Goal: Task Accomplishment & Management: Manage account settings

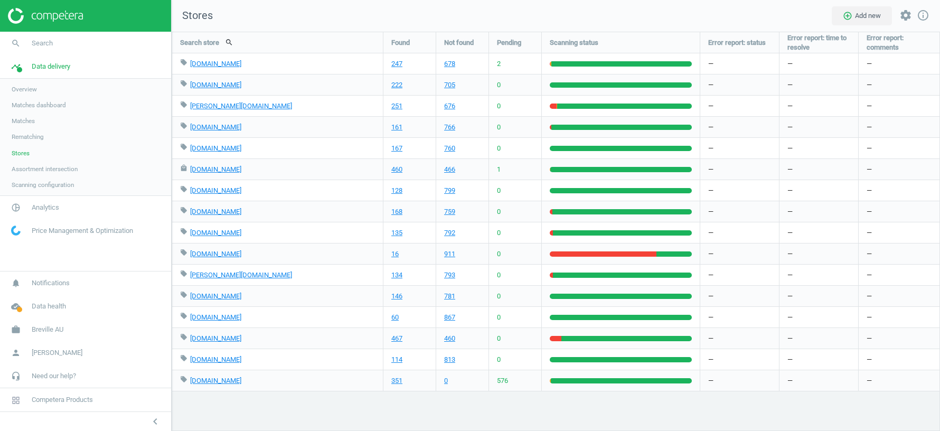
scroll to position [399, 768]
click at [50, 333] on span "Breville AU" at bounding box center [48, 330] width 32 height 10
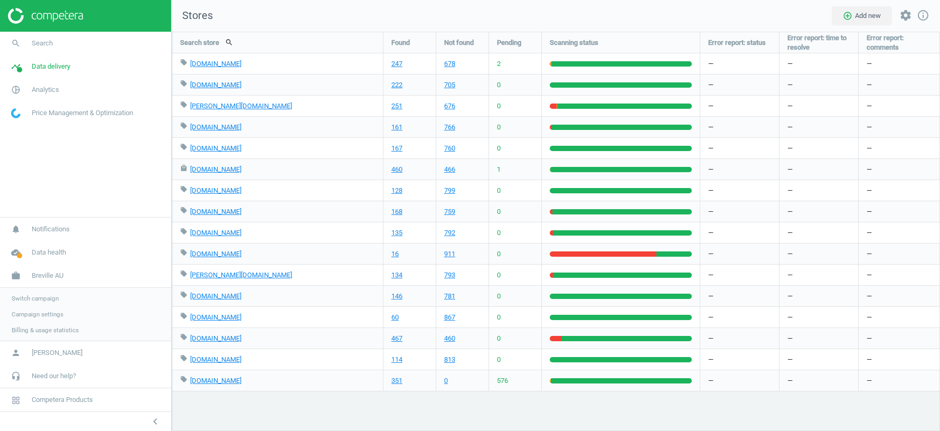
click at [42, 293] on link "Switch campaign" at bounding box center [85, 298] width 171 height 16
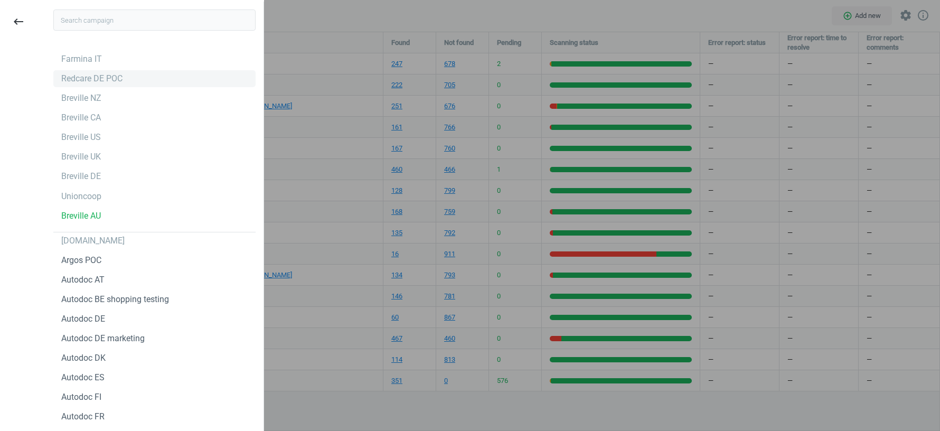
click at [74, 77] on div "Redcare DE POC" at bounding box center [91, 79] width 61 height 12
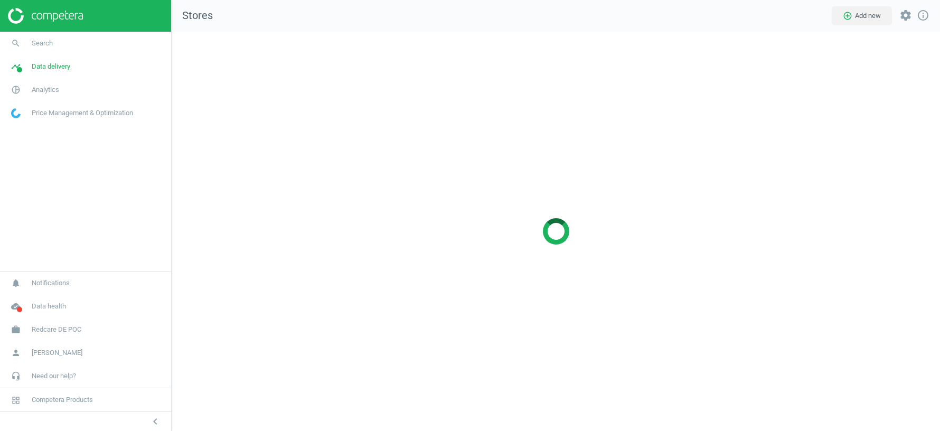
scroll to position [399, 768]
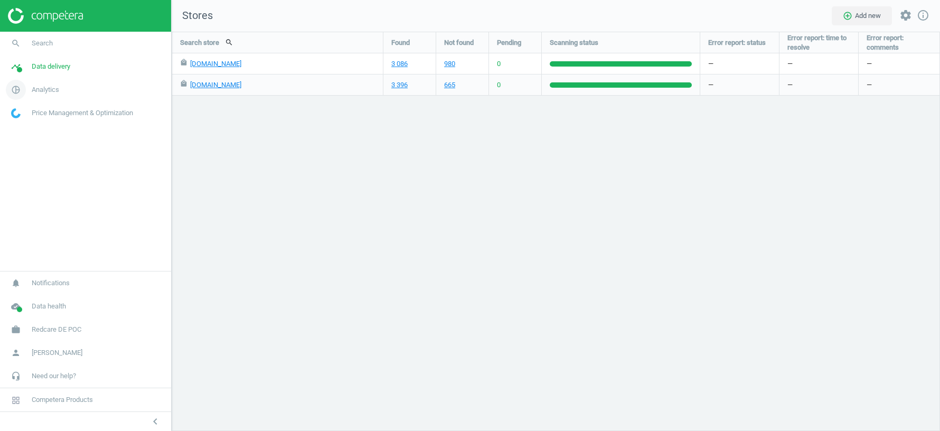
click at [41, 88] on span "Analytics" at bounding box center [45, 90] width 27 height 10
click at [33, 129] on span "Products" at bounding box center [24, 128] width 25 height 8
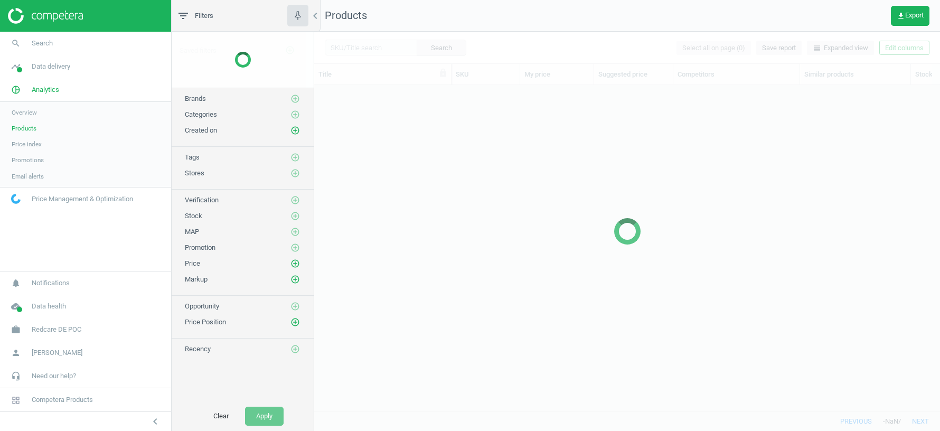
scroll to position [326, 625]
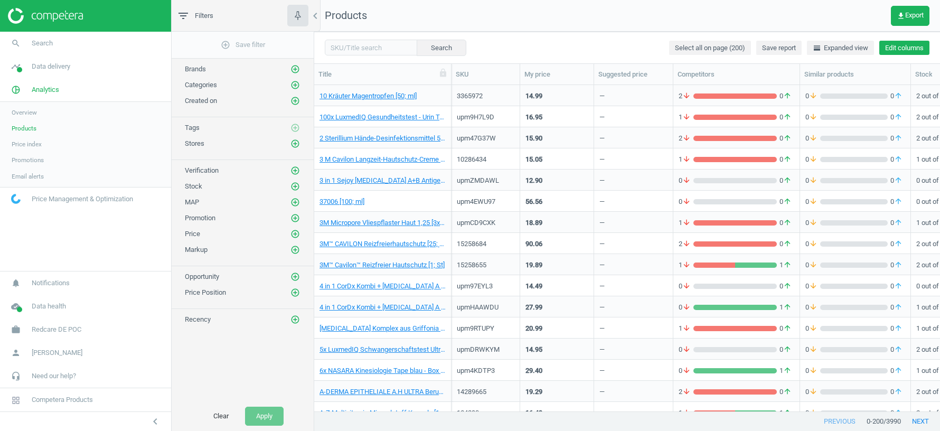
click at [898, 45] on button "Edit columns" at bounding box center [904, 48] width 50 height 15
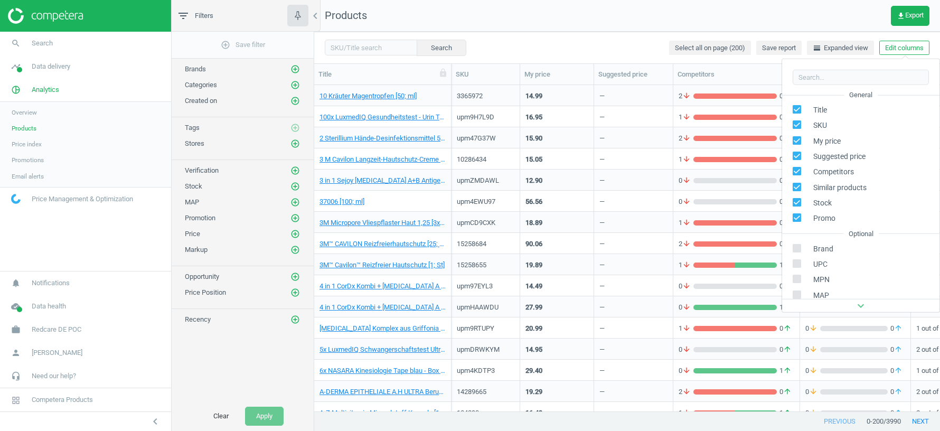
scroll to position [120, 0]
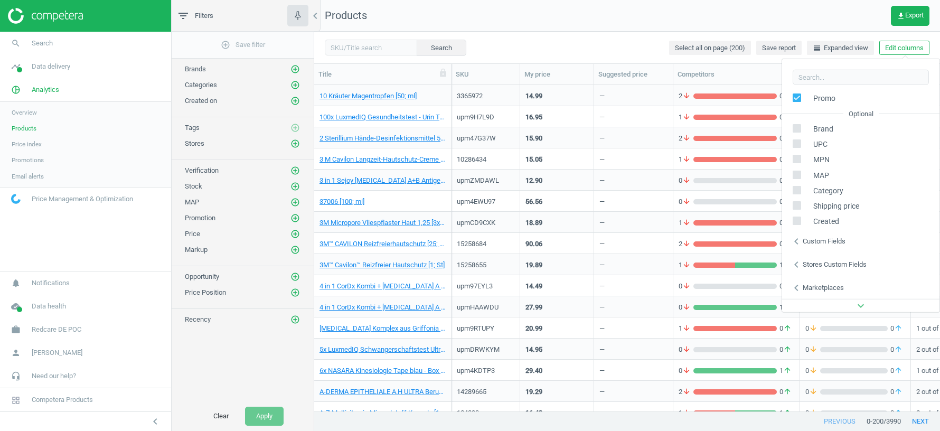
click at [831, 236] on div "Custom fields" at bounding box center [823, 241] width 43 height 10
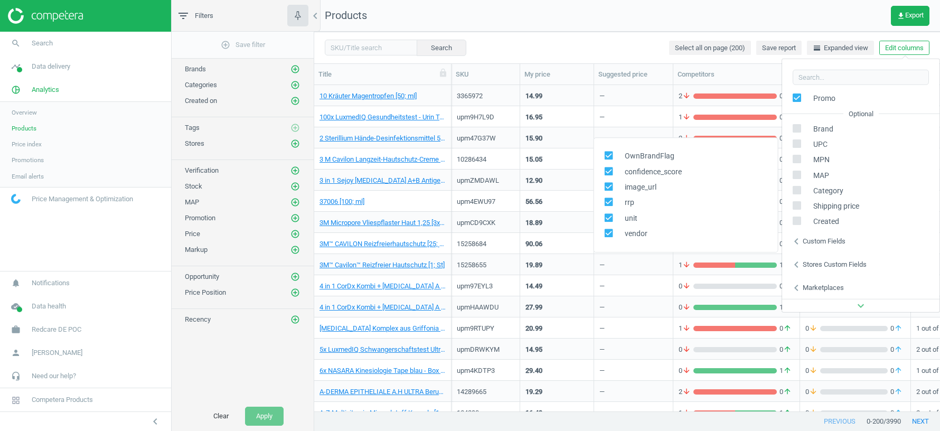
click at [831, 262] on div "Stores custom fields" at bounding box center [834, 265] width 64 height 10
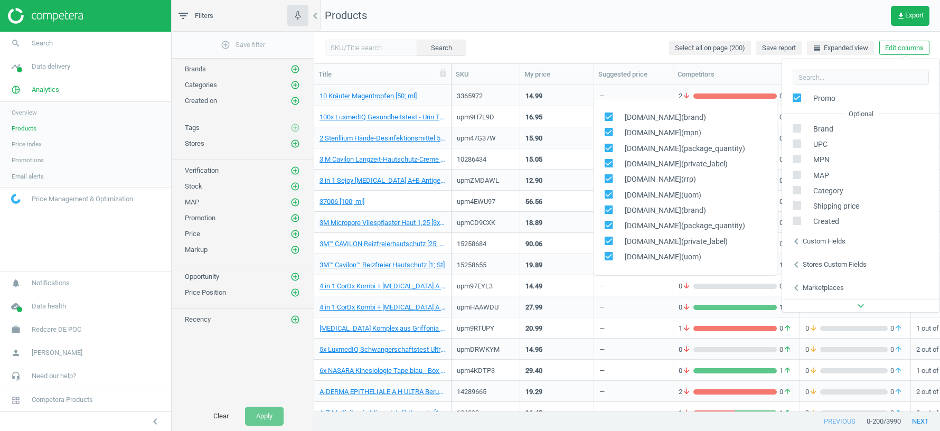
click at [621, 37] on div "Search Select all on page (200) Save report horizontal_split Expanded view Edit…" at bounding box center [626, 48] width 625 height 32
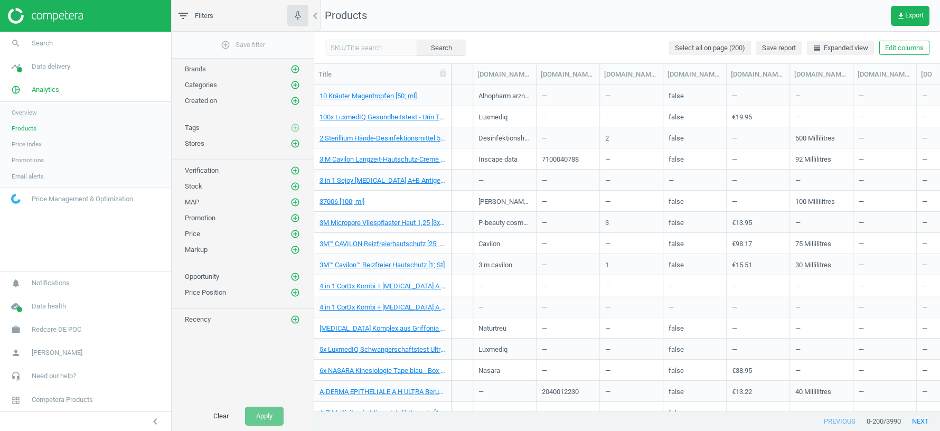
scroll to position [0, 960]
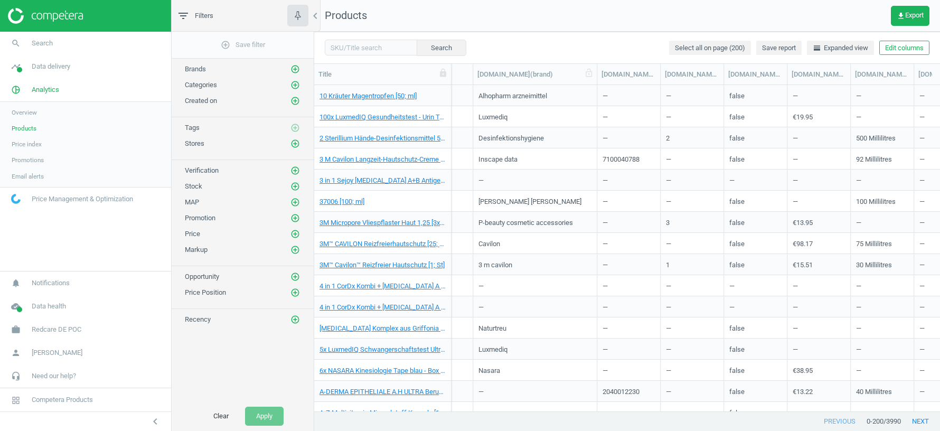
drag, startPoint x: 537, startPoint y: 72, endPoint x: 596, endPoint y: 71, distance: 59.7
click at [597, 72] on div at bounding box center [596, 74] width 11 height 21
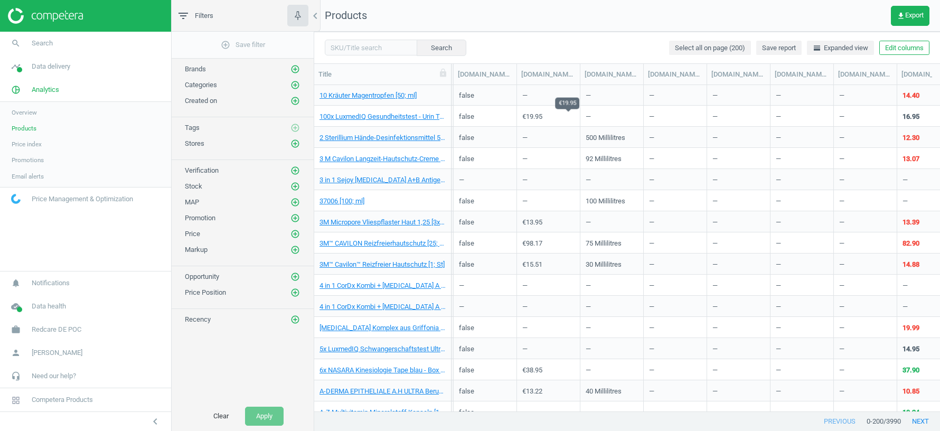
scroll to position [0, 1349]
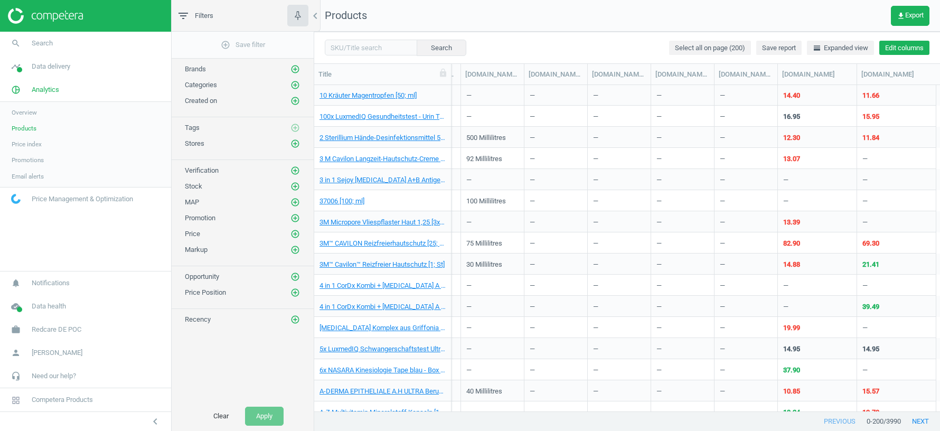
click at [899, 50] on button "Edit columns" at bounding box center [904, 48] width 50 height 15
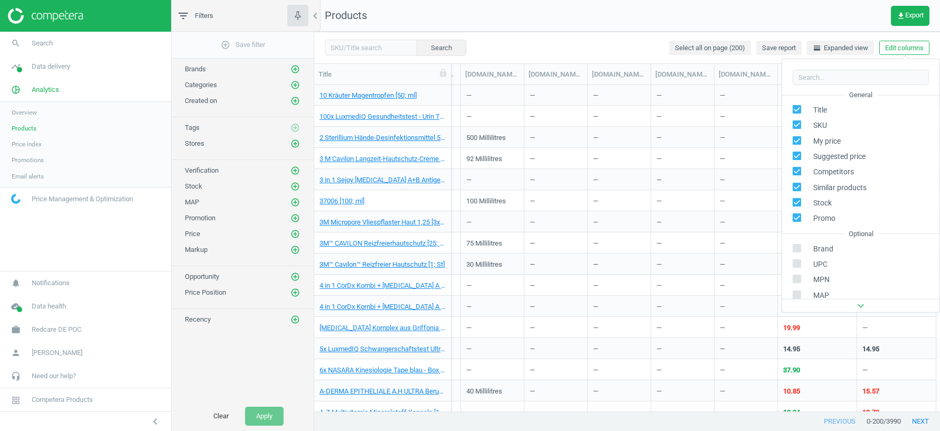
scroll to position [120, 0]
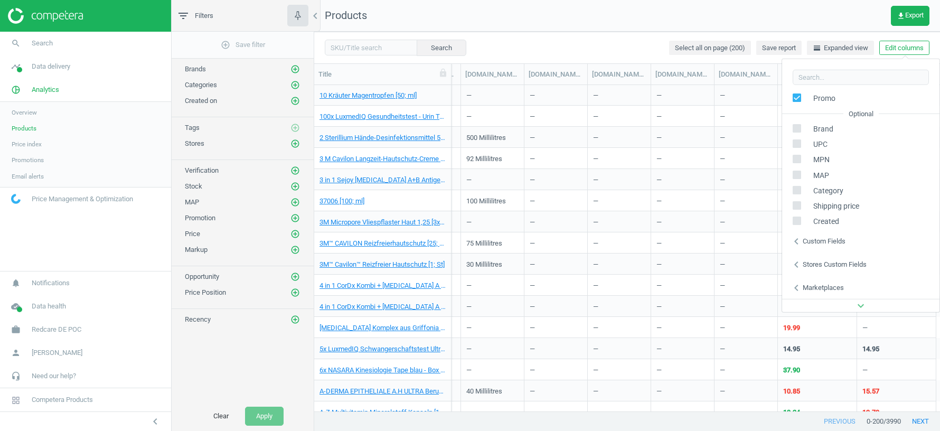
click at [823, 267] on div "Stores custom fields" at bounding box center [834, 265] width 64 height 10
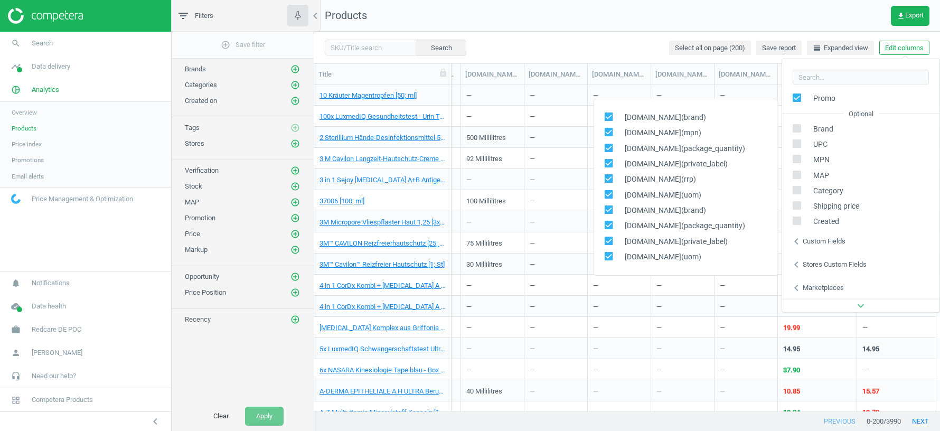
click at [823, 265] on div "Stores custom fields" at bounding box center [834, 265] width 64 height 10
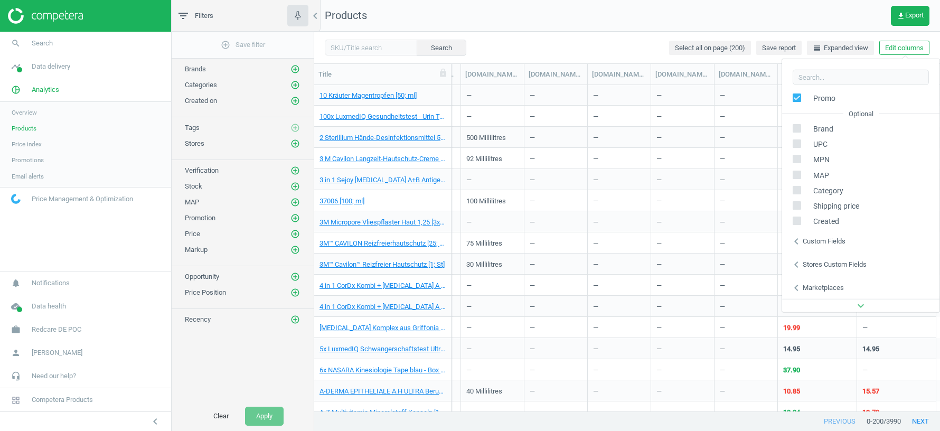
click at [796, 186] on input "checkbox" at bounding box center [796, 189] width 7 height 7
checkbox input "true"
click at [793, 158] on input "checkbox" at bounding box center [796, 158] width 7 height 7
checkbox input "true"
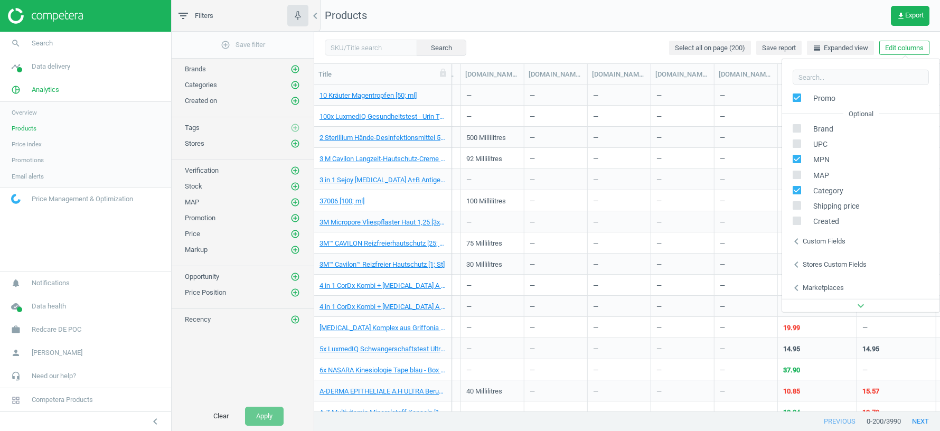
click at [795, 146] on input "checkbox" at bounding box center [796, 143] width 7 height 7
checkbox input "true"
click at [795, 126] on input "checkbox" at bounding box center [796, 128] width 7 height 7
checkbox input "true"
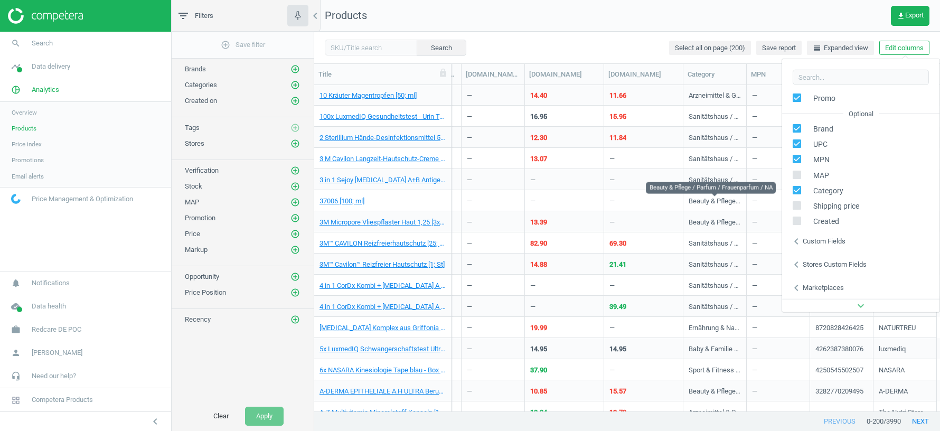
scroll to position [0, 1602]
click at [856, 18] on nav "Products get_app Export" at bounding box center [626, 16] width 625 height 32
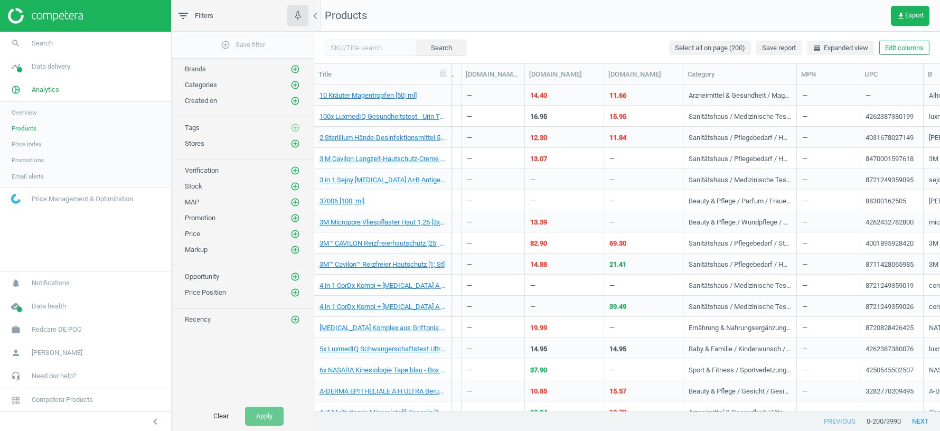
drag, startPoint x: 745, startPoint y: 72, endPoint x: 793, endPoint y: 102, distance: 56.2
click at [793, 102] on div "Title SKU My price Suggested price Competitors Similar products Stock Promo Own…" at bounding box center [626, 238] width 625 height 348
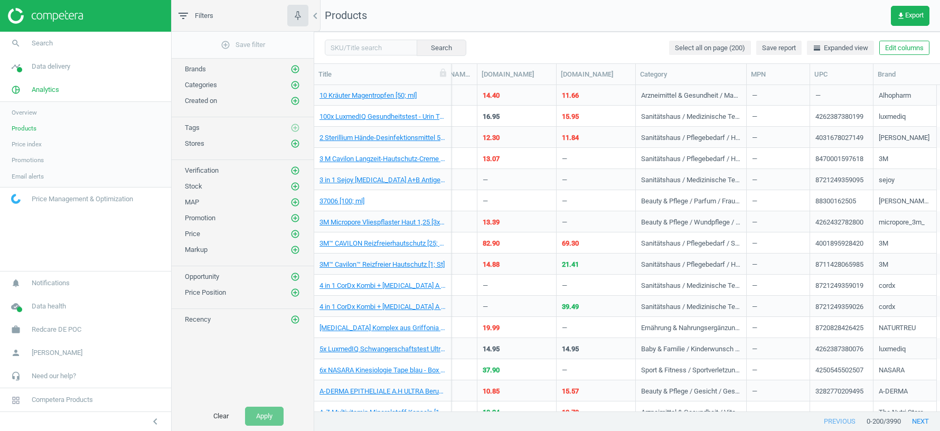
scroll to position [0, 1649]
click at [911, 51] on button "Edit columns" at bounding box center [904, 48] width 50 height 15
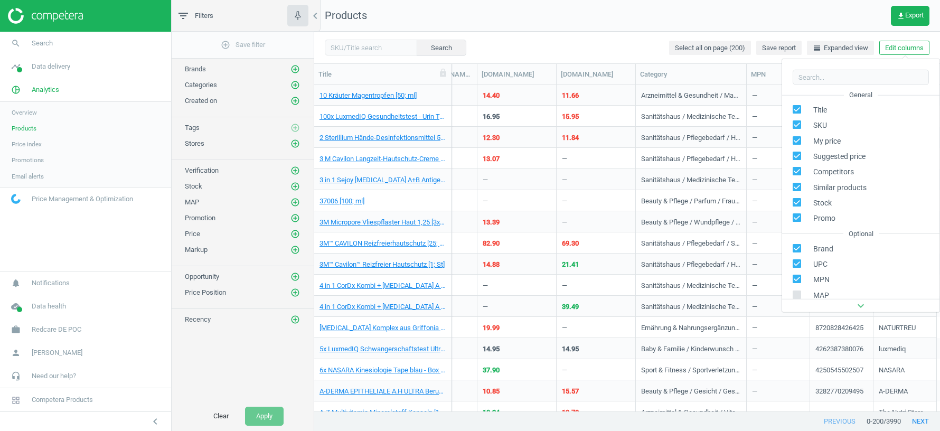
scroll to position [120, 0]
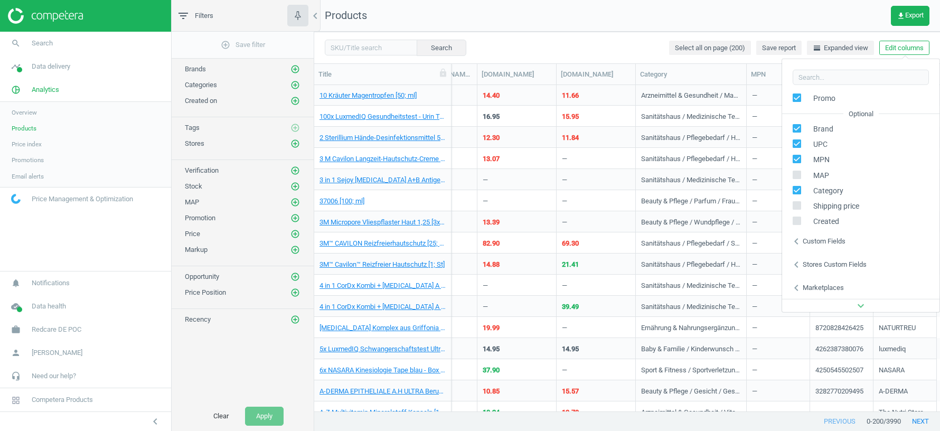
click at [810, 21] on nav "Products get_app Export" at bounding box center [626, 16] width 625 height 32
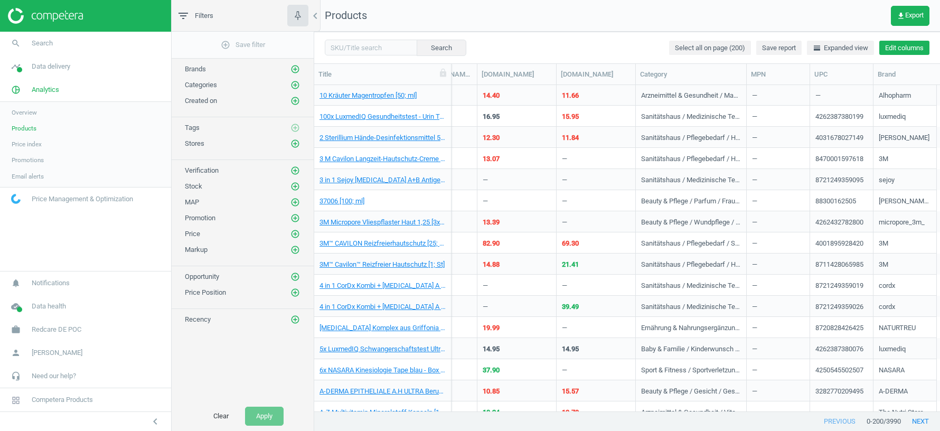
click at [892, 50] on button "Edit columns" at bounding box center [904, 48] width 50 height 15
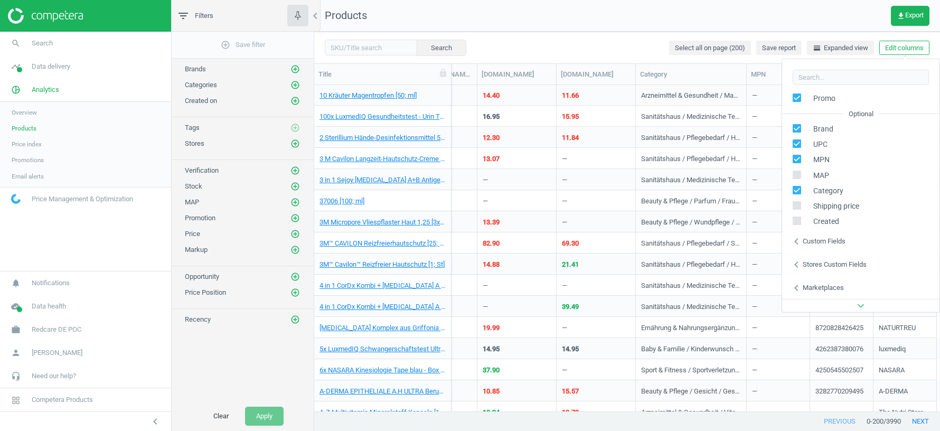
click at [845, 267] on div "Stores custom fields" at bounding box center [834, 265] width 64 height 10
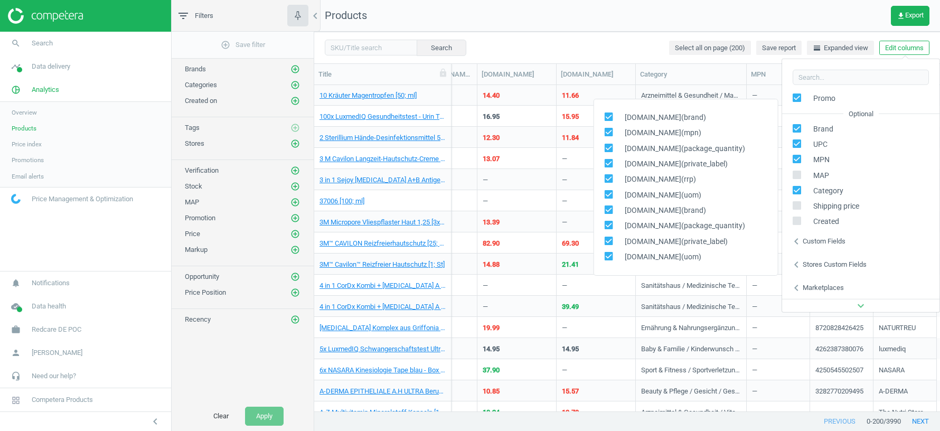
click at [795, 187] on input "checkbox" at bounding box center [796, 189] width 7 height 7
checkbox input "false"
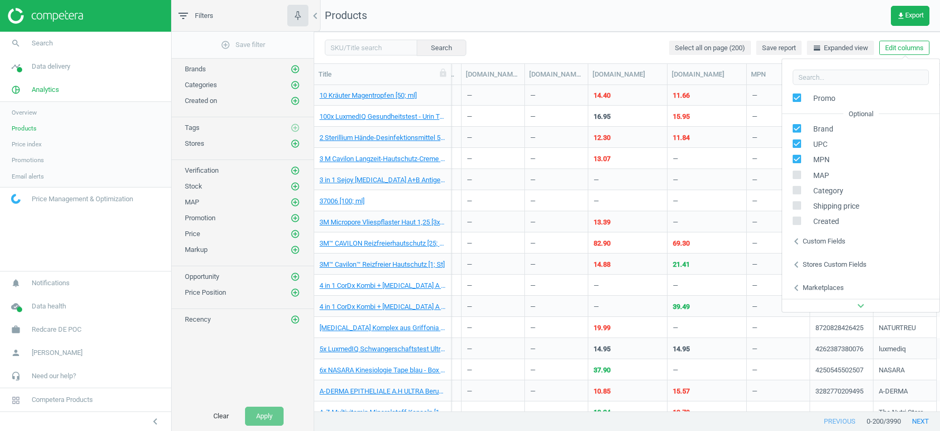
scroll to position [0, 1539]
click at [797, 150] on div "UPC" at bounding box center [860, 144] width 157 height 15
click at [797, 155] on input "checkbox" at bounding box center [796, 158] width 7 height 7
checkbox input "false"
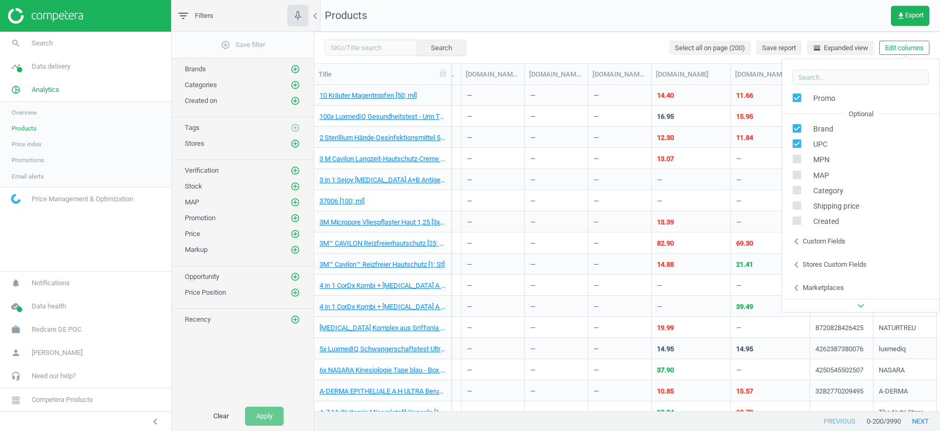
click at [796, 144] on input "checkbox" at bounding box center [796, 143] width 7 height 7
checkbox input "false"
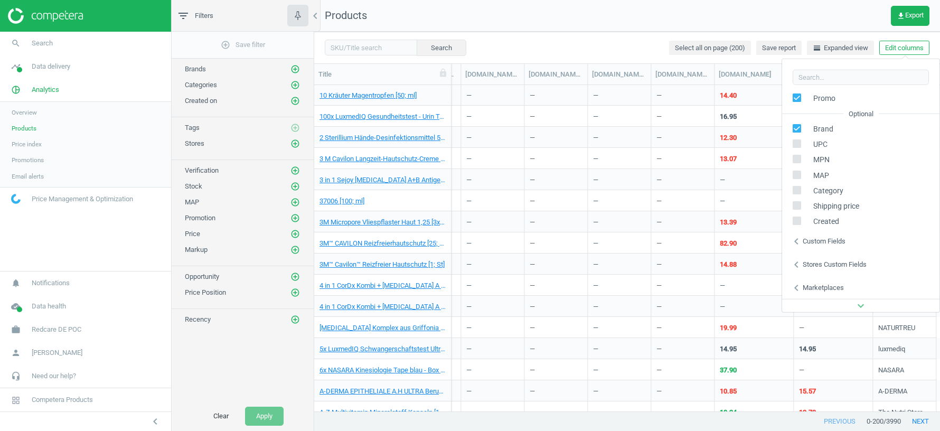
click at [796, 125] on input "checkbox" at bounding box center [796, 128] width 7 height 7
checkbox input "false"
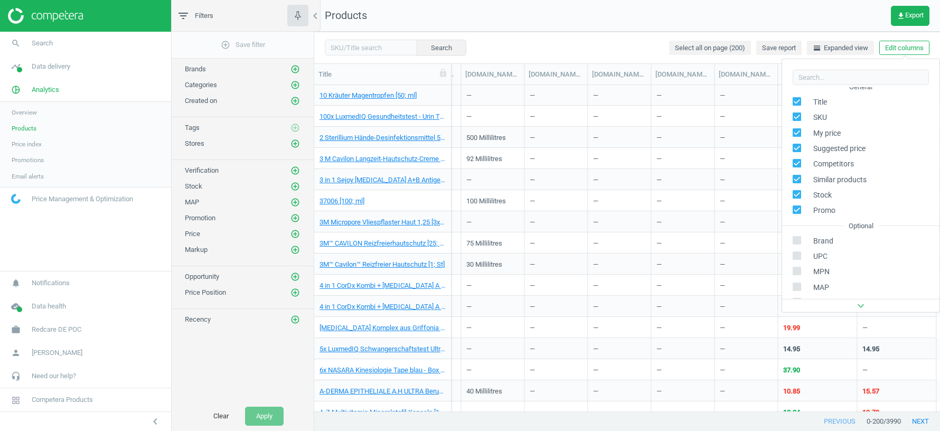
scroll to position [0, 0]
click at [797, 214] on input "checkbox" at bounding box center [796, 217] width 7 height 7
checkbox input "false"
click at [795, 202] on input "checkbox" at bounding box center [796, 201] width 7 height 7
checkbox input "false"
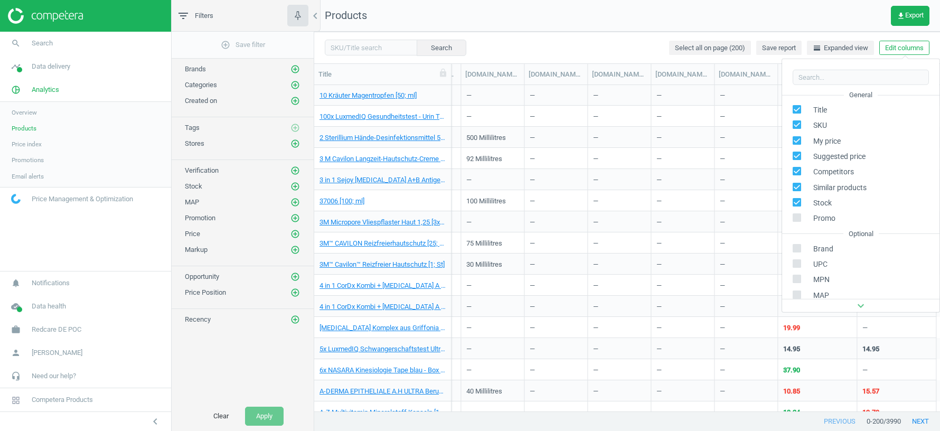
scroll to position [0, 1207]
click at [794, 153] on input "checkbox" at bounding box center [796, 155] width 7 height 7
checkbox input "false"
click at [795, 124] on input "checkbox" at bounding box center [796, 124] width 7 height 7
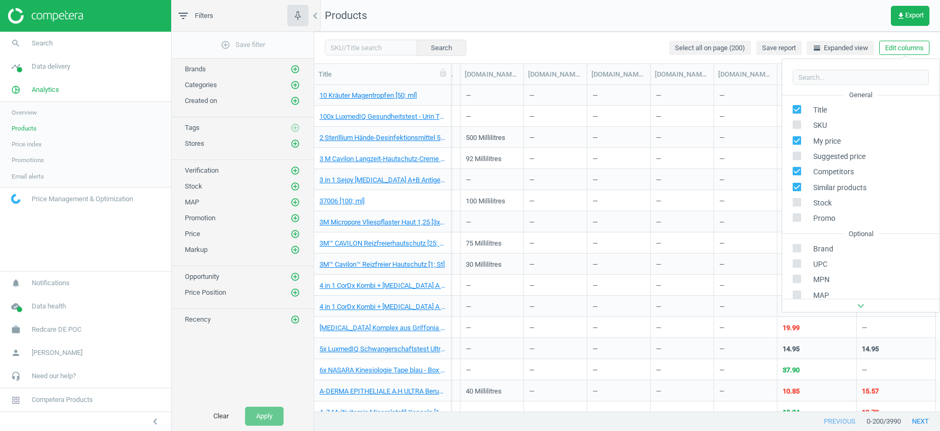
scroll to position [0, 1059]
click at [795, 124] on input "checkbox" at bounding box center [796, 124] width 7 height 7
checkbox input "true"
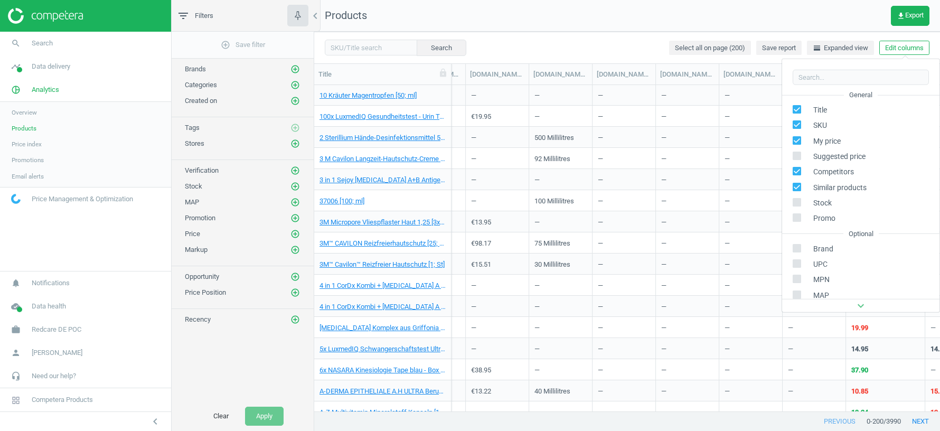
click at [792, 27] on nav "Products get_app Export" at bounding box center [626, 16] width 625 height 32
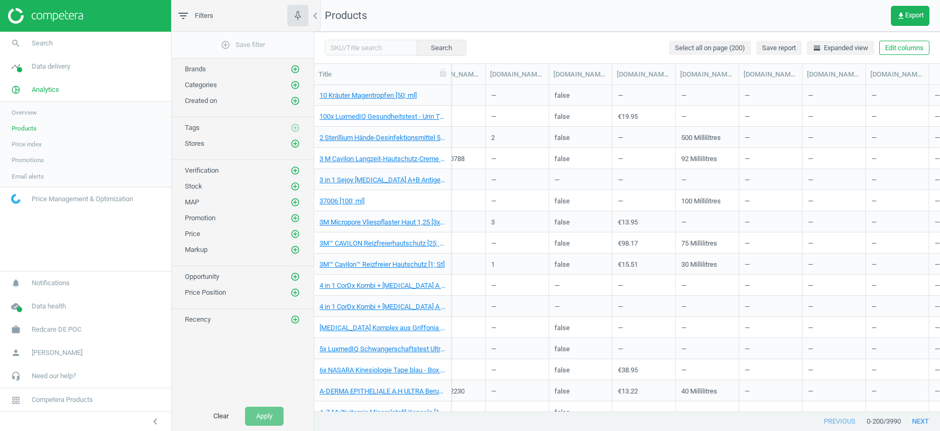
scroll to position [0, 823]
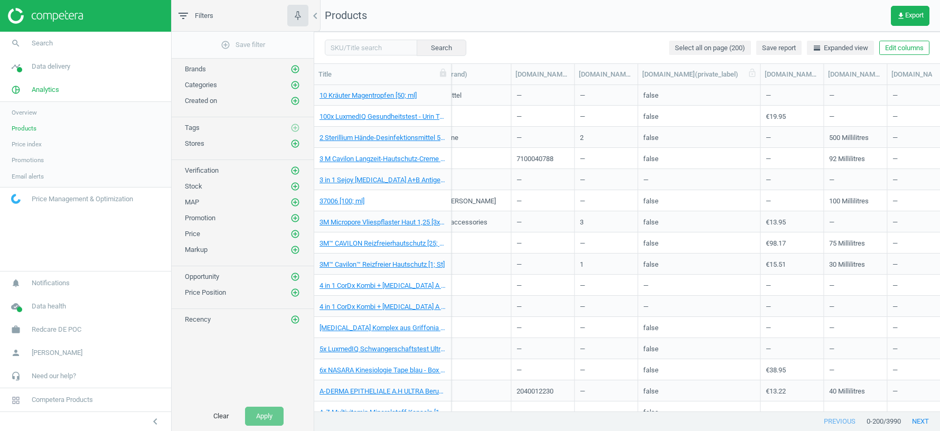
drag, startPoint x: 701, startPoint y: 73, endPoint x: 761, endPoint y: 72, distance: 59.1
click at [761, 72] on div at bounding box center [759, 74] width 11 height 21
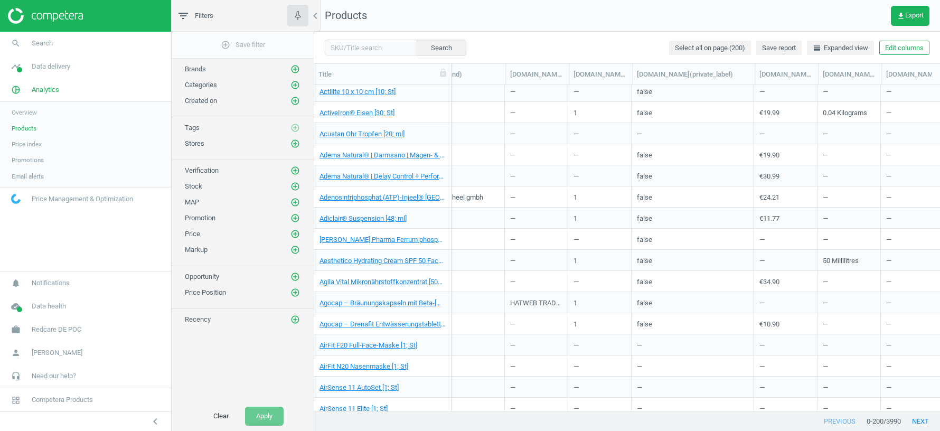
scroll to position [0, 0]
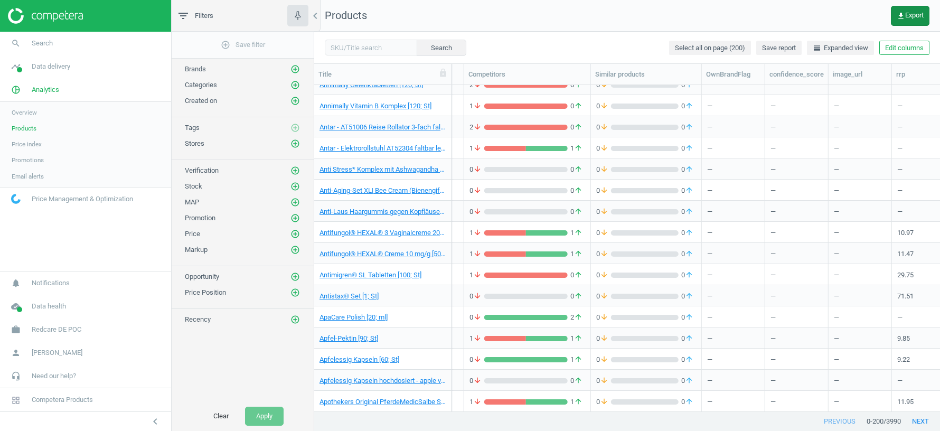
click at [911, 13] on span "get_app Export" at bounding box center [909, 16] width 27 height 8
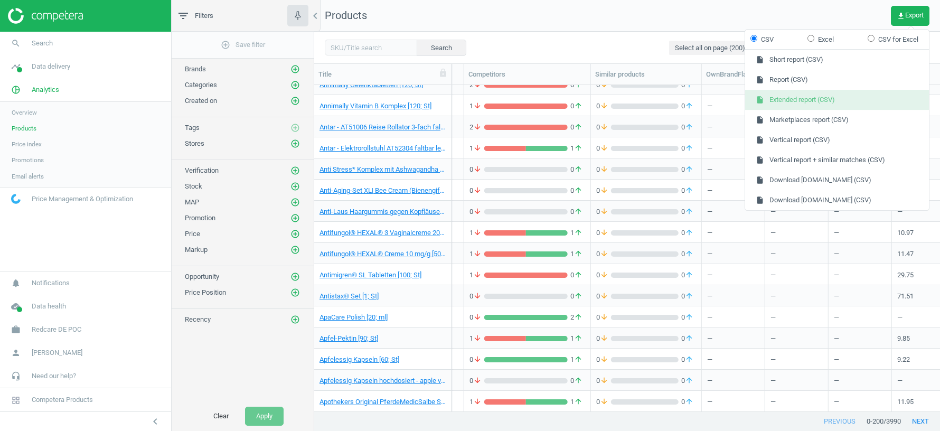
click at [804, 104] on button "insert_drive_file Extended report (CSV)" at bounding box center [837, 100] width 184 height 20
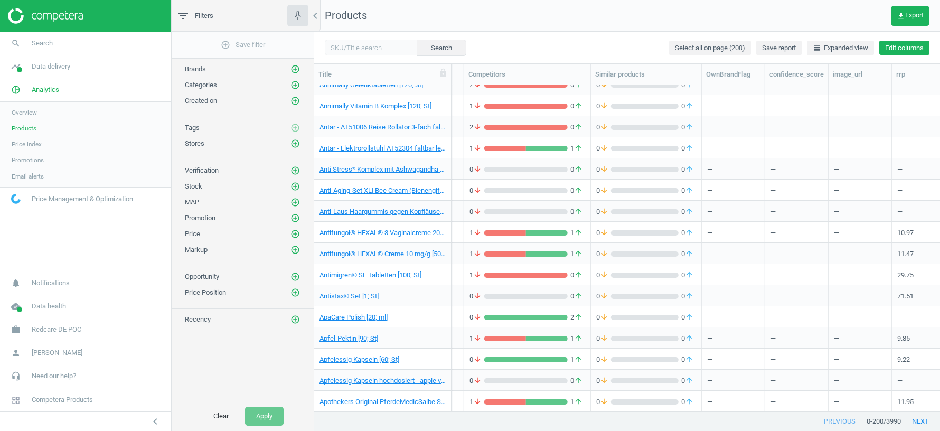
click at [900, 45] on button "Edit columns" at bounding box center [904, 48] width 50 height 15
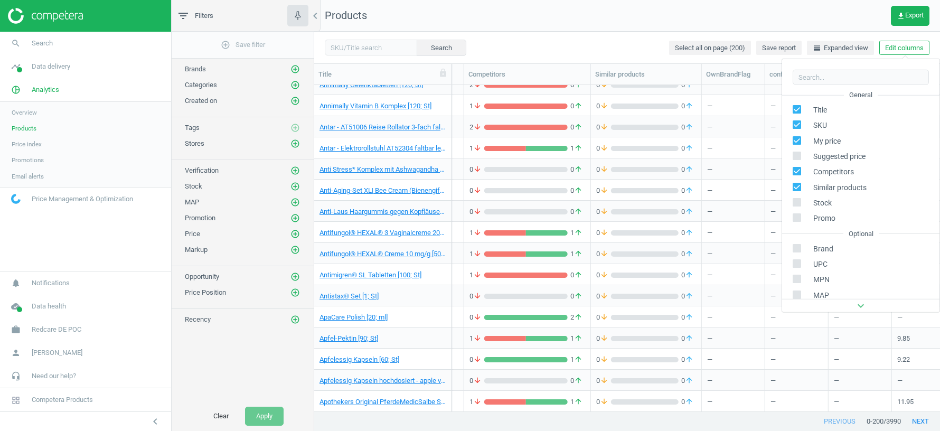
scroll to position [120, 0]
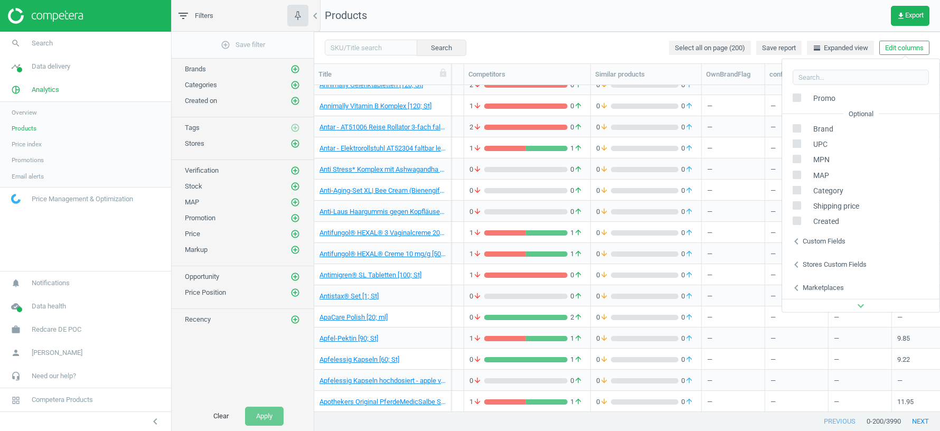
click at [841, 266] on div "Stores custom fields" at bounding box center [834, 265] width 64 height 10
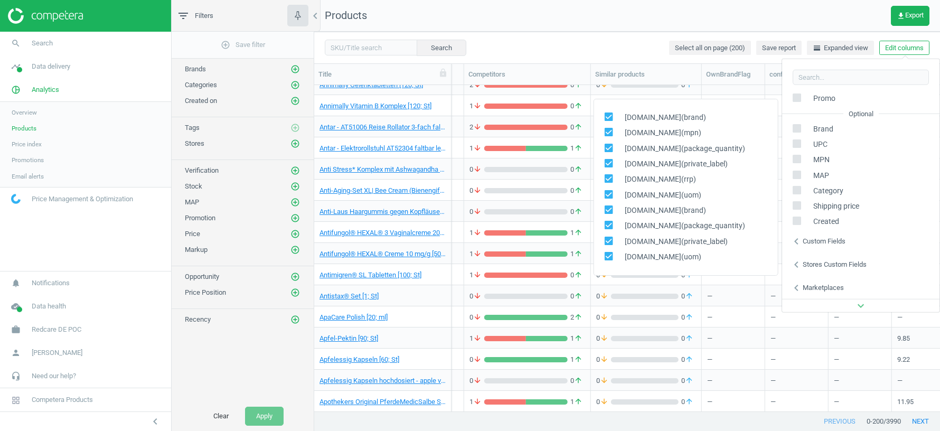
click at [822, 265] on div "Stores custom fields" at bounding box center [834, 265] width 64 height 10
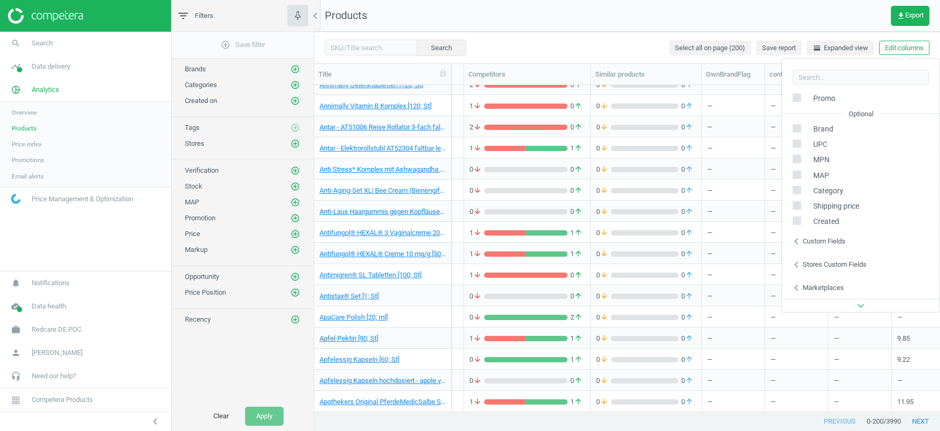
click at [822, 265] on div "Stores custom fields" at bounding box center [834, 265] width 64 height 10
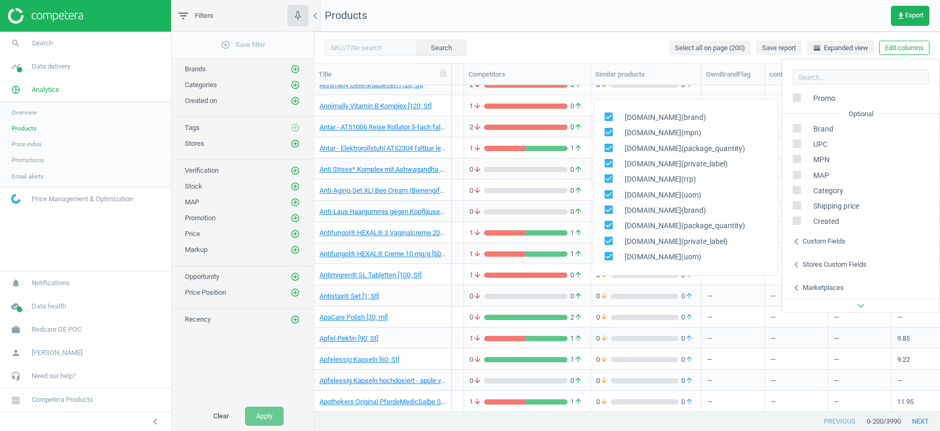
click at [632, 25] on nav "Products get_app Export" at bounding box center [626, 16] width 625 height 32
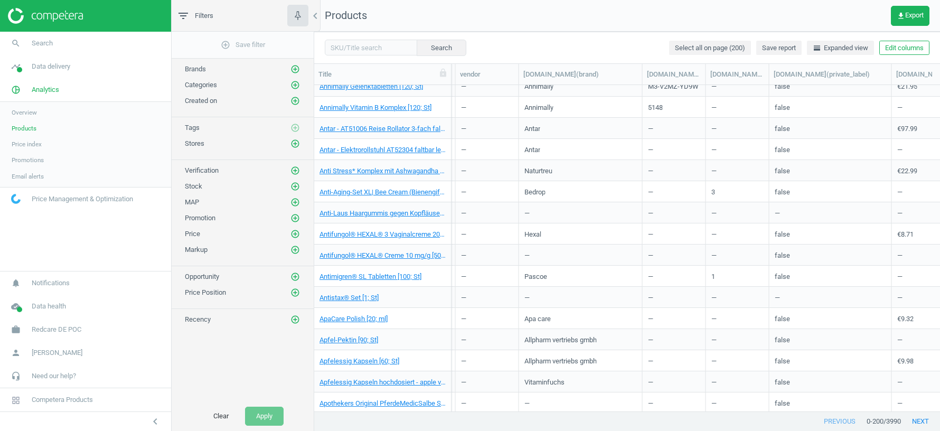
scroll to position [0, 706]
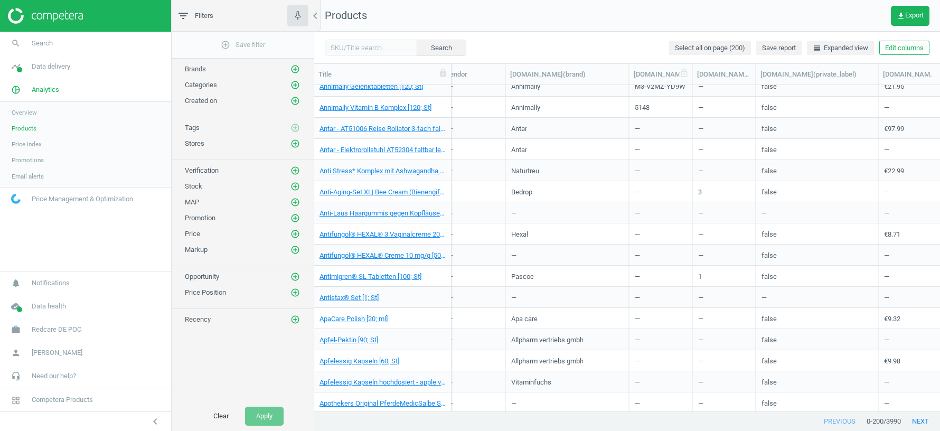
click at [655, 73] on div "amazon.de(mpn)" at bounding box center [660, 75] width 54 height 10
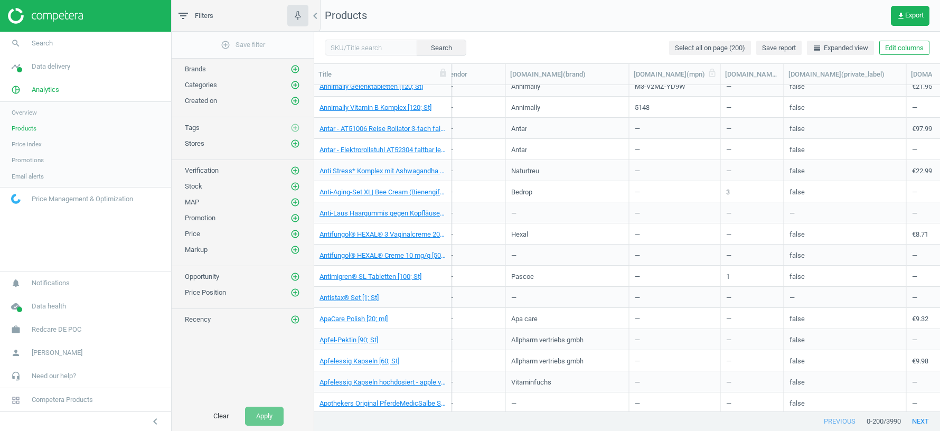
drag, startPoint x: 692, startPoint y: 71, endPoint x: 714, endPoint y: 71, distance: 21.6
click at [715, 71] on div at bounding box center [720, 74] width 11 height 21
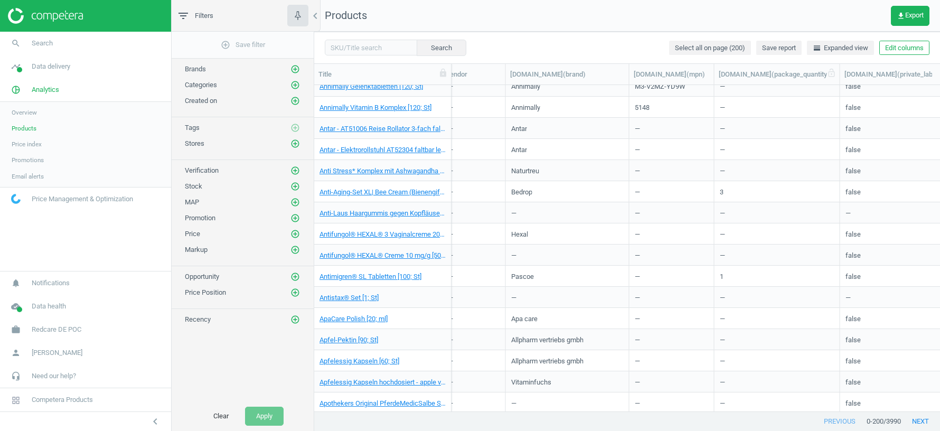
drag, startPoint x: 777, startPoint y: 73, endPoint x: 839, endPoint y: 79, distance: 62.6
click at [839, 79] on div at bounding box center [839, 74] width 11 height 21
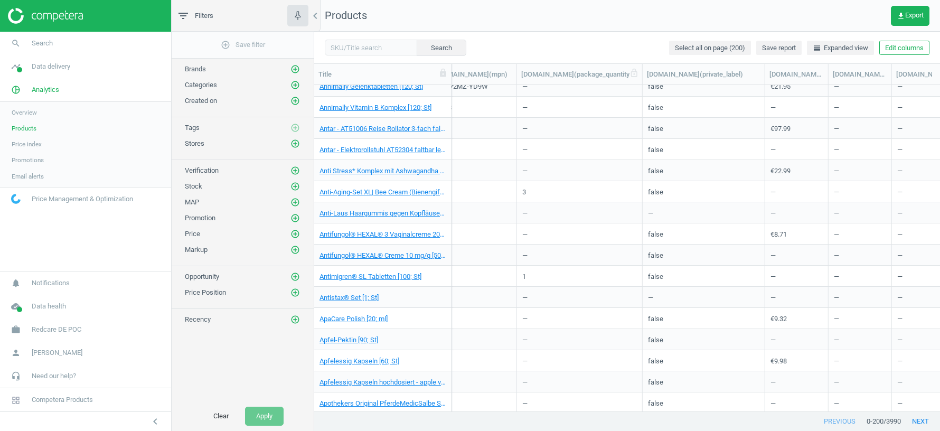
scroll to position [0, 1005]
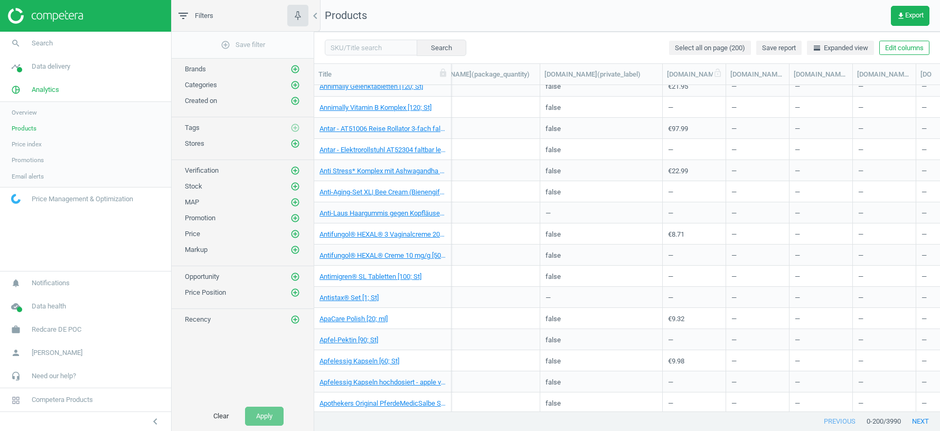
drag, startPoint x: 725, startPoint y: 72, endPoint x: 748, endPoint y: 72, distance: 23.2
click at [731, 72] on div at bounding box center [725, 74] width 11 height 21
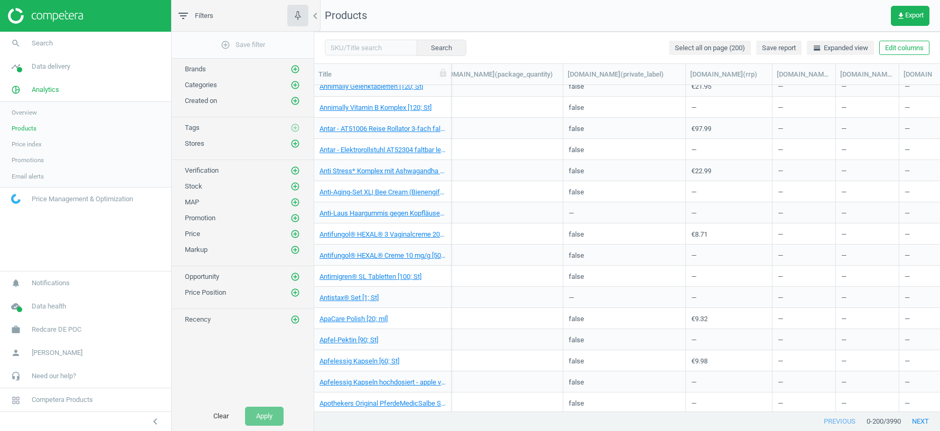
scroll to position [0, 1023]
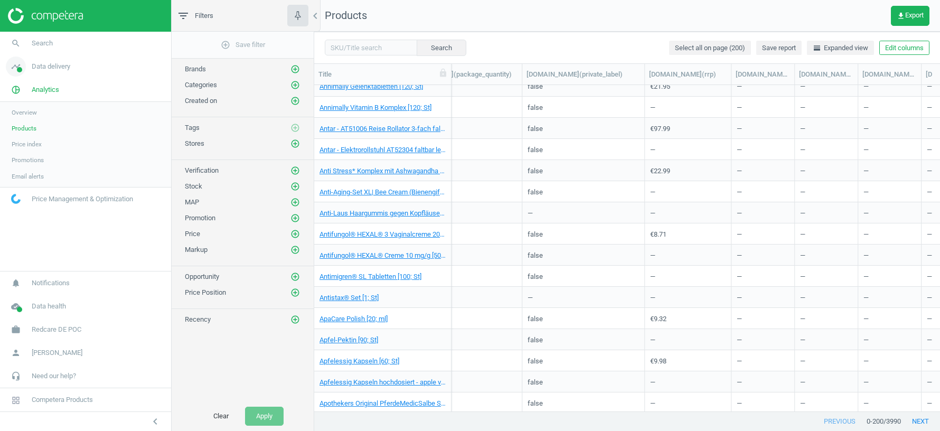
click at [65, 70] on span "Data delivery" at bounding box center [51, 67] width 39 height 10
click at [28, 149] on span "Stores" at bounding box center [21, 153] width 18 height 8
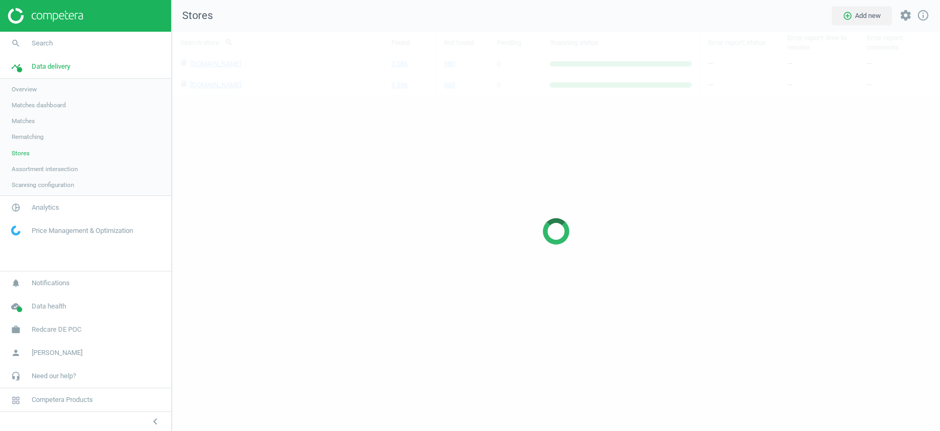
scroll to position [399, 768]
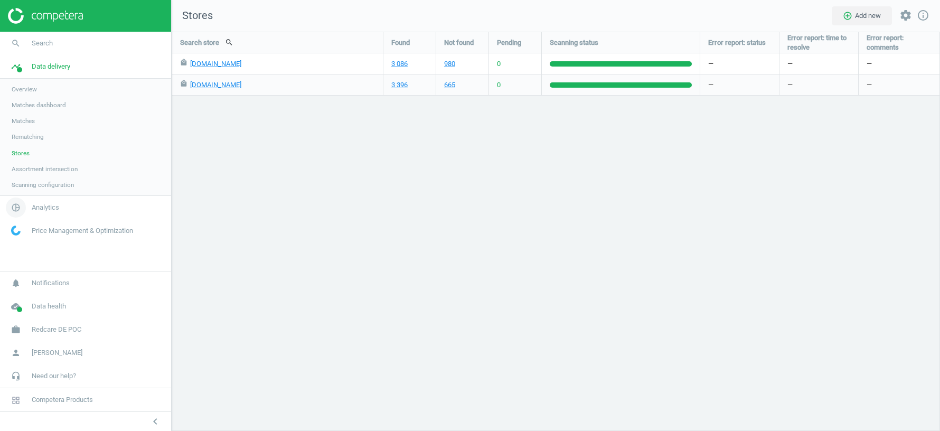
click at [49, 201] on link "pie_chart_outlined Analytics" at bounding box center [85, 207] width 171 height 23
click at [29, 128] on span "Products" at bounding box center [24, 128] width 25 height 8
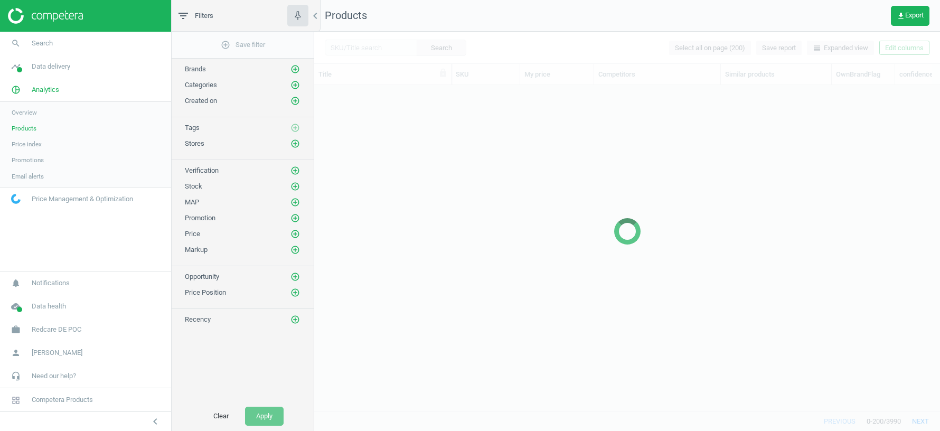
scroll to position [326, 625]
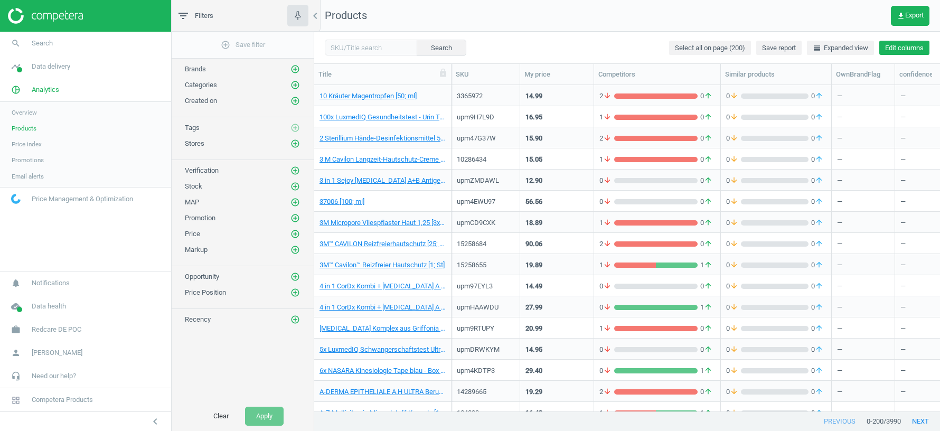
click at [897, 49] on button "Edit columns" at bounding box center [904, 48] width 50 height 15
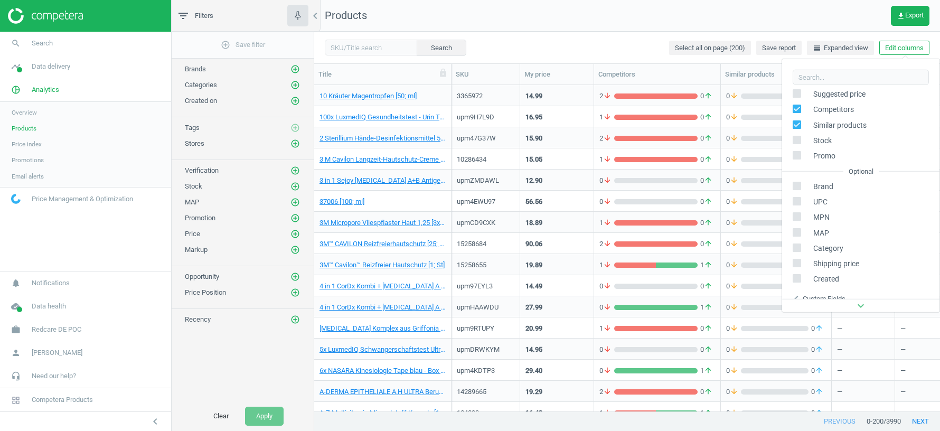
scroll to position [120, 0]
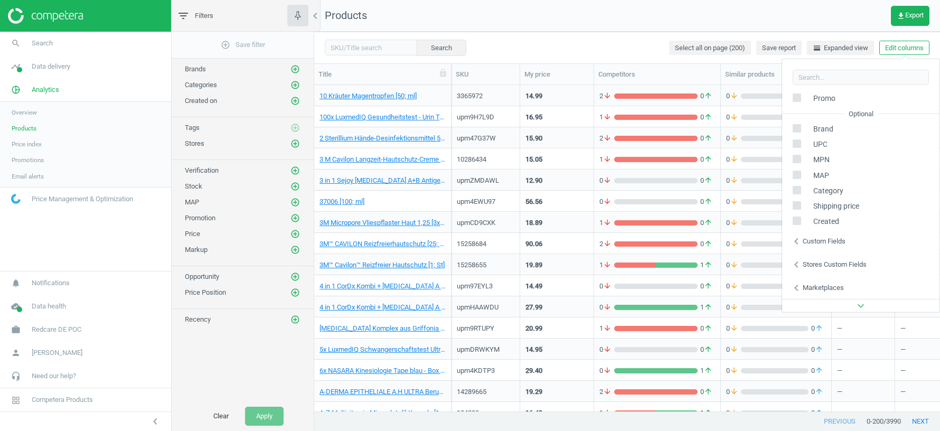
click at [836, 261] on div "Stores custom fields" at bounding box center [834, 265] width 64 height 10
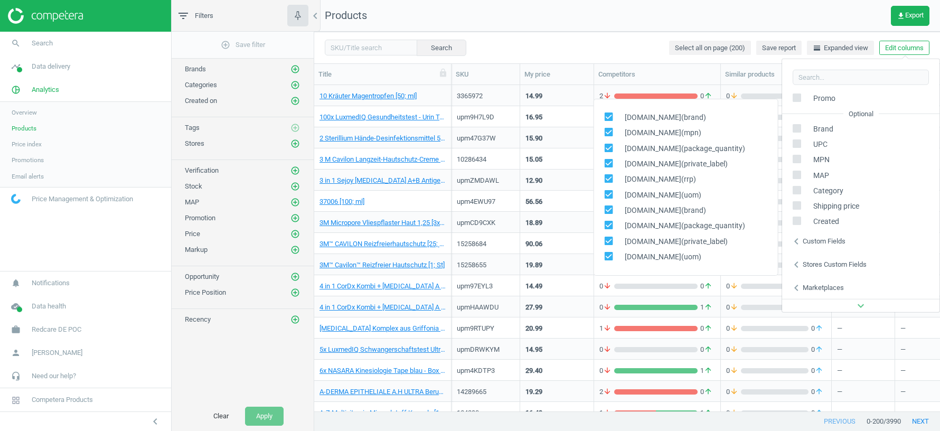
click at [681, 21] on nav "Products get_app Export" at bounding box center [626, 16] width 625 height 32
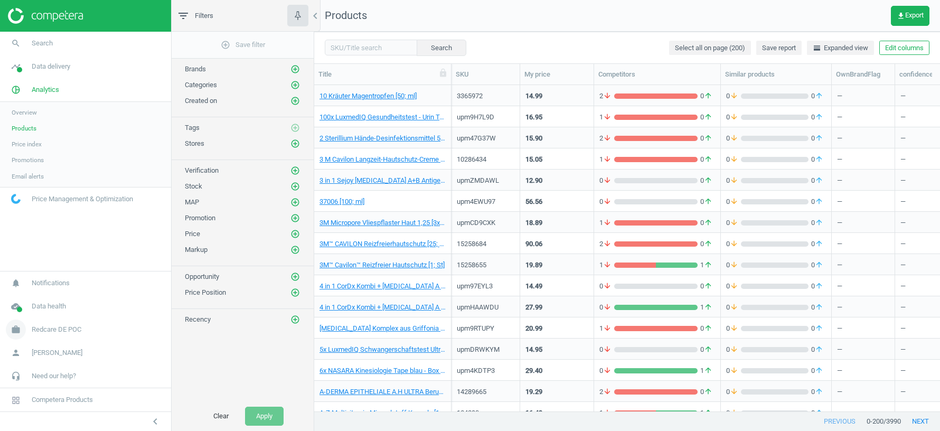
click at [55, 331] on span "Redcare DE POC" at bounding box center [57, 330] width 50 height 10
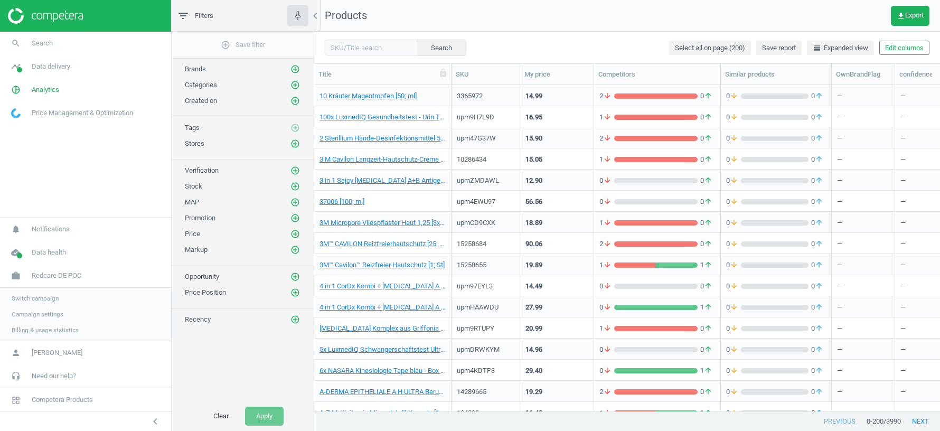
click at [32, 297] on span "Switch campaign" at bounding box center [35, 298] width 47 height 8
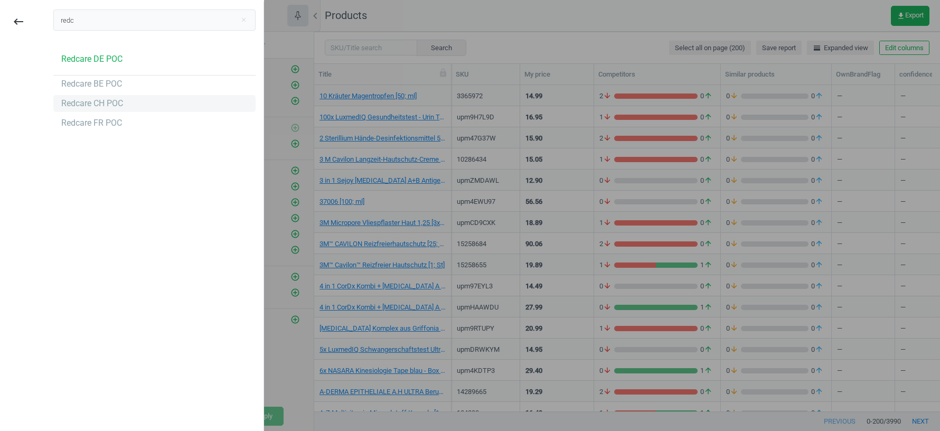
type input "redc"
click at [83, 105] on div "Redcare CH POC" at bounding box center [92, 104] width 62 height 12
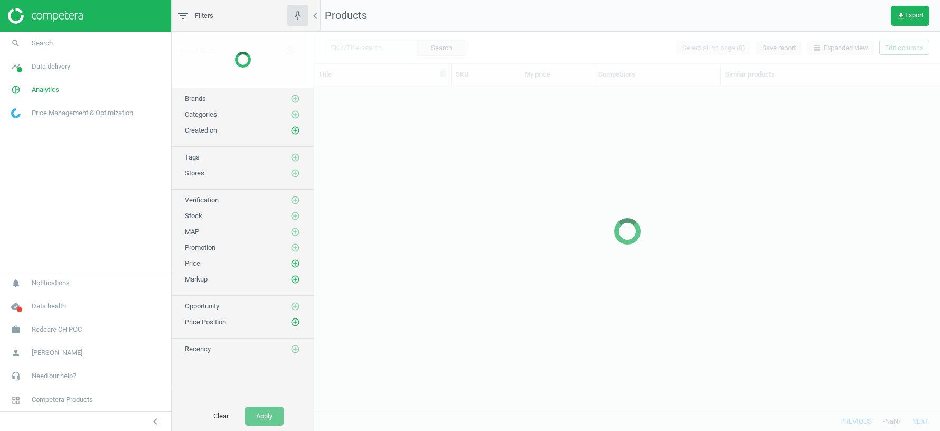
scroll to position [326, 625]
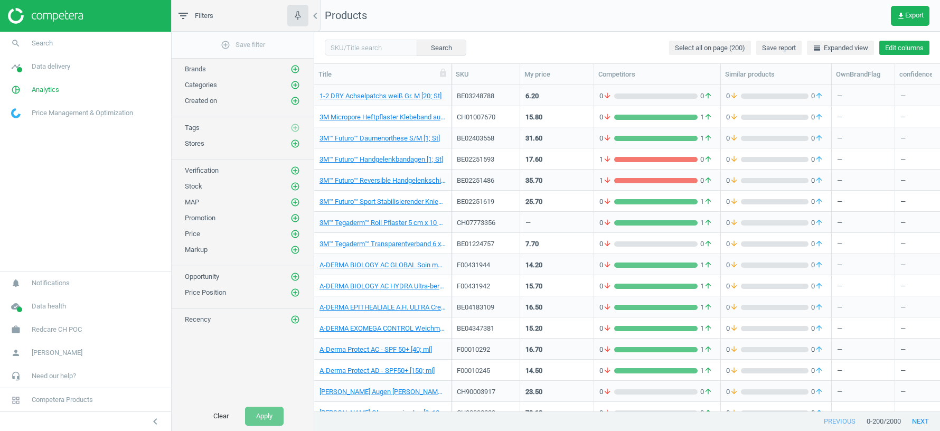
click at [910, 46] on button "Edit columns" at bounding box center [904, 48] width 50 height 15
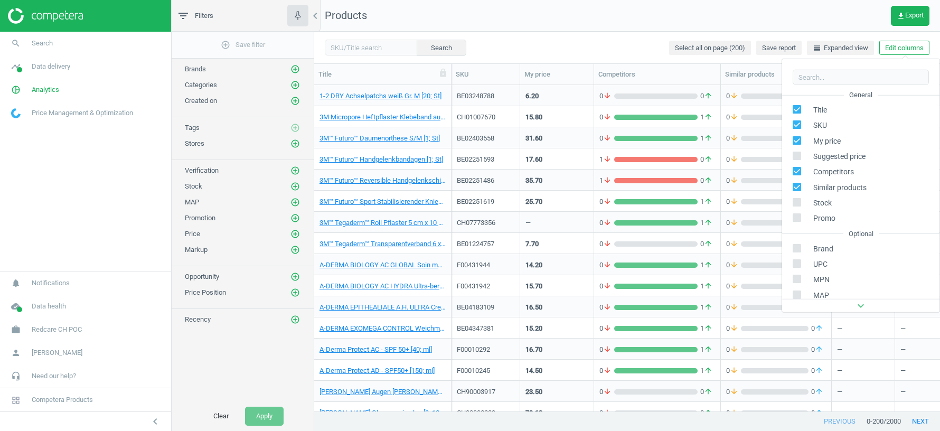
scroll to position [143, 0]
click at [830, 236] on div "Stores custom fields" at bounding box center [834, 241] width 64 height 10
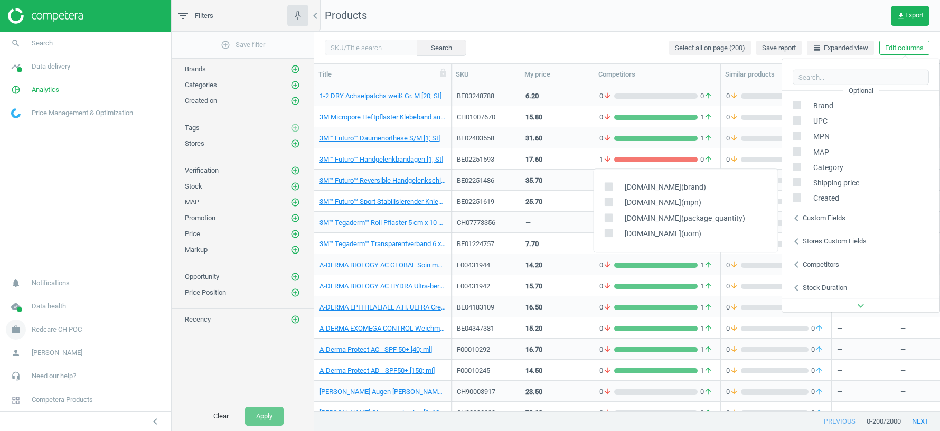
click at [42, 333] on span "Redcare CH POC" at bounding box center [57, 330] width 50 height 10
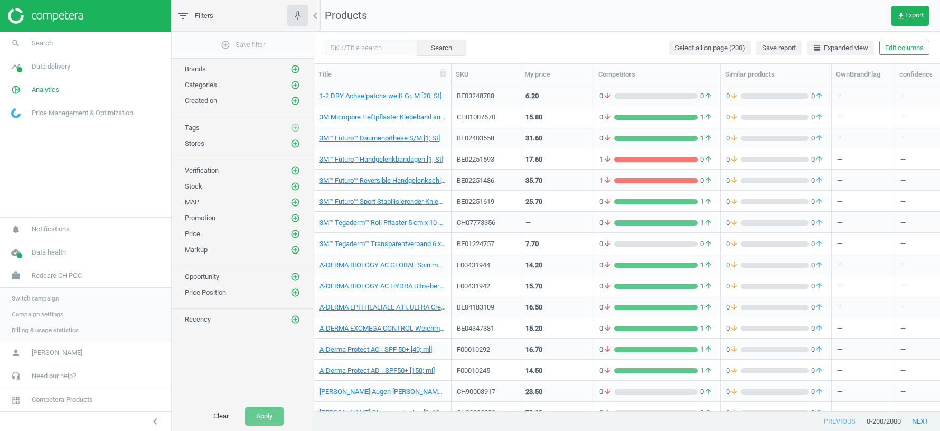
click at [36, 305] on link "Switch campaign" at bounding box center [85, 298] width 171 height 16
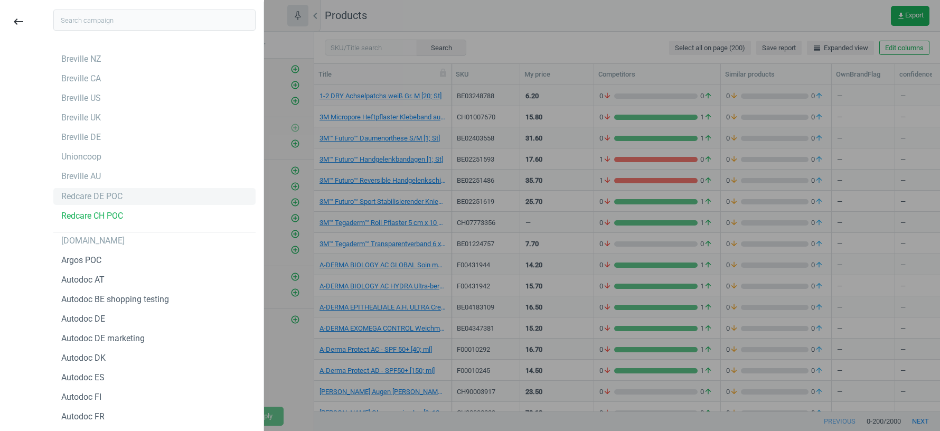
click at [87, 195] on div "Redcare DE POC" at bounding box center [91, 197] width 61 height 12
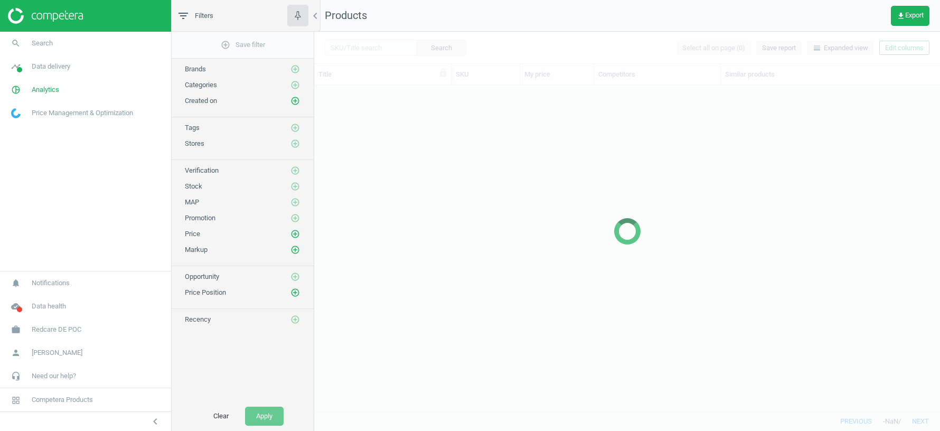
scroll to position [326, 625]
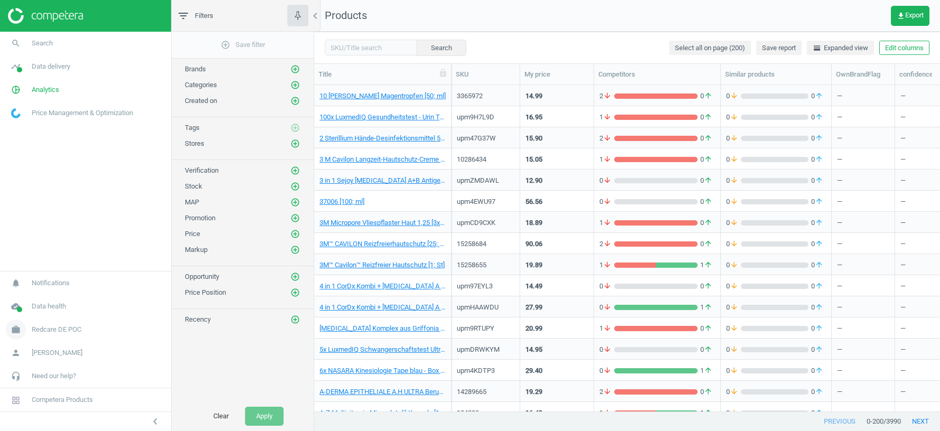
click at [41, 331] on span "Redcare DE POC" at bounding box center [57, 330] width 50 height 10
click at [40, 298] on span "Switch campaign" at bounding box center [35, 298] width 47 height 8
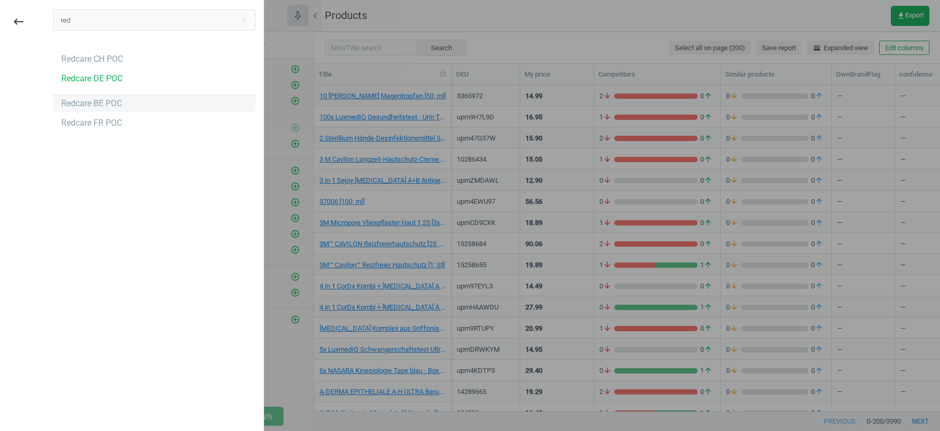
type input "red"
click at [80, 104] on div "Redcare BE POC" at bounding box center [91, 104] width 61 height 12
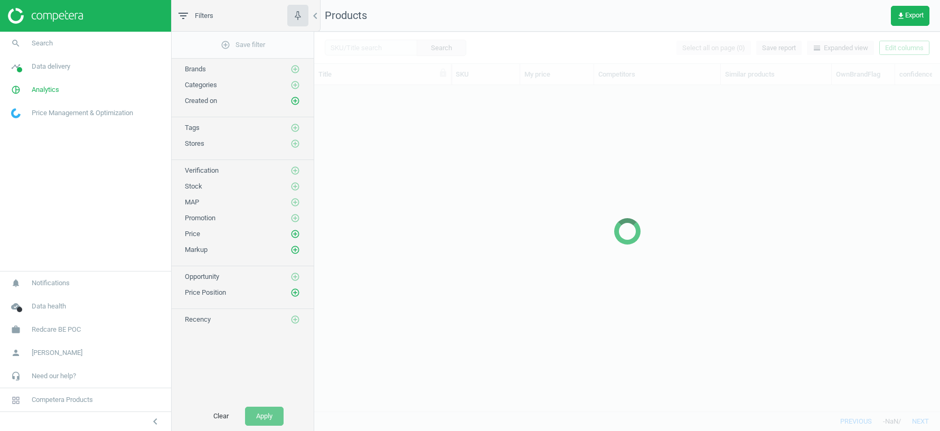
scroll to position [326, 625]
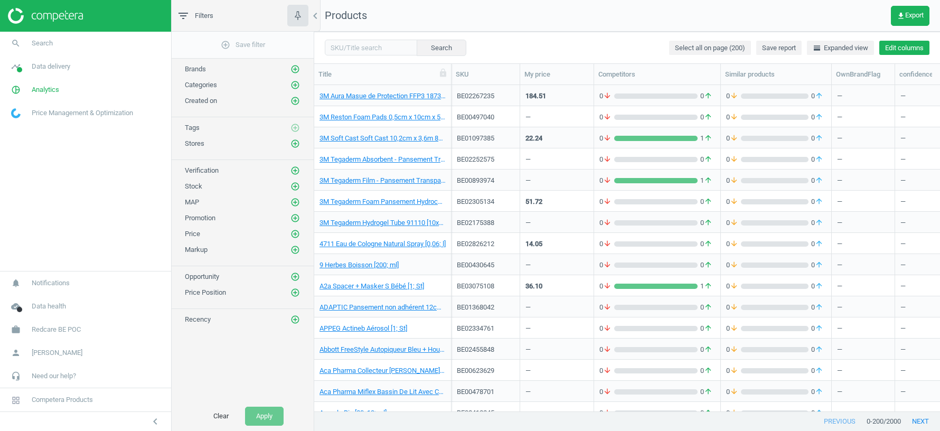
click at [894, 47] on button "Edit columns" at bounding box center [904, 48] width 50 height 15
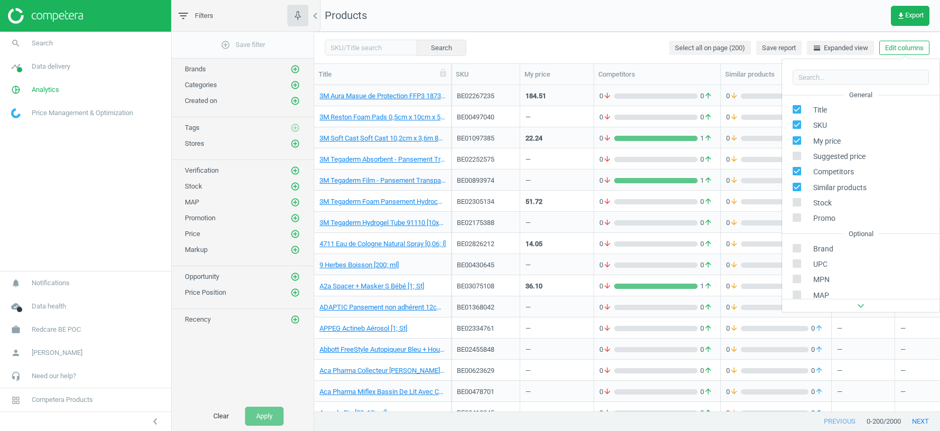
scroll to position [143, 0]
click at [821, 242] on div "Stores custom fields" at bounding box center [834, 241] width 64 height 10
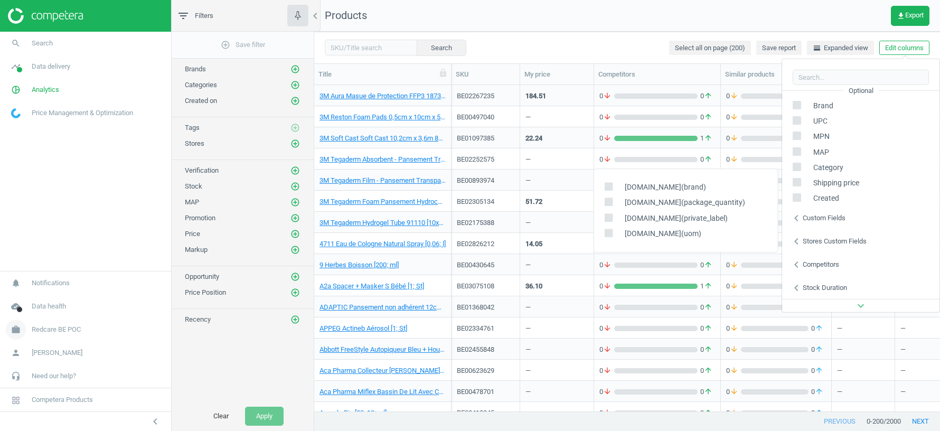
click at [44, 328] on span "Redcare BE POC" at bounding box center [56, 330] width 49 height 10
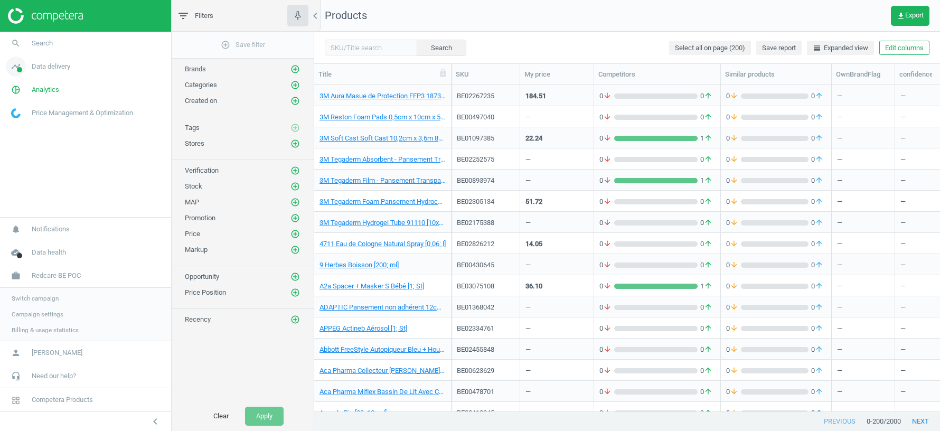
click at [51, 70] on span "Data delivery" at bounding box center [51, 67] width 39 height 10
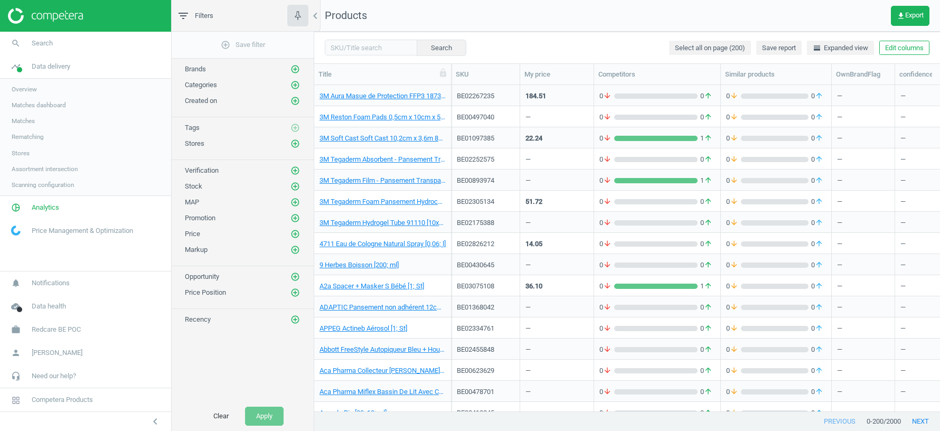
click at [26, 93] on span "Overview" at bounding box center [24, 89] width 25 height 8
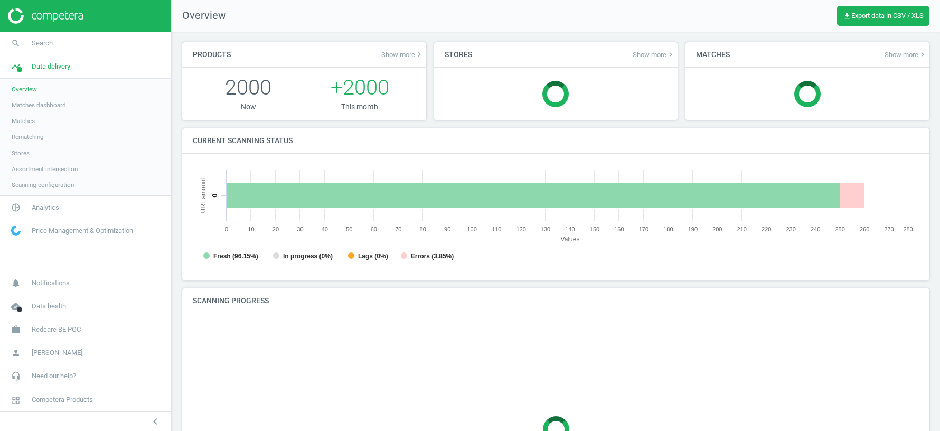
scroll to position [211, 726]
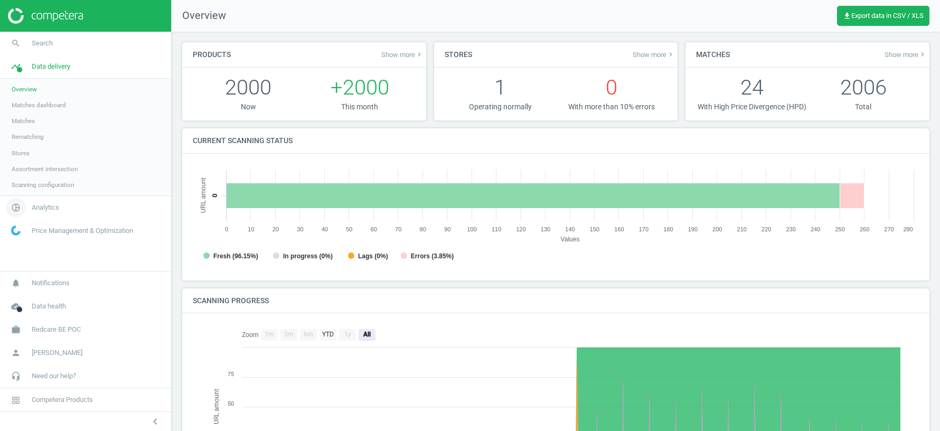
click at [40, 206] on span "Analytics" at bounding box center [45, 208] width 27 height 10
click at [22, 108] on span "Overview" at bounding box center [24, 112] width 25 height 8
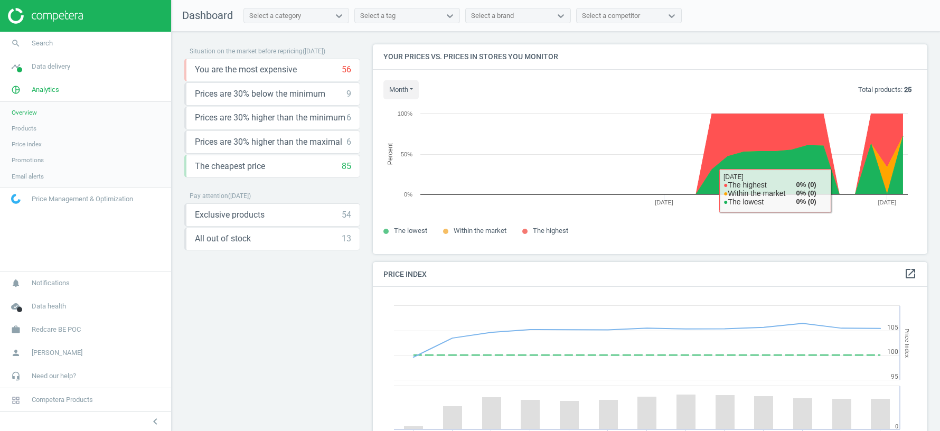
scroll to position [177, 0]
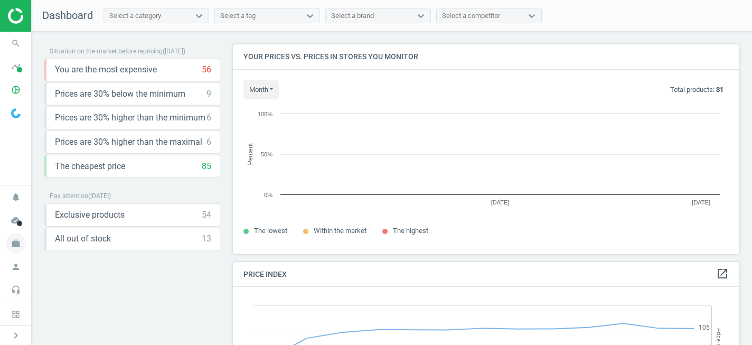
scroll to position [243, 507]
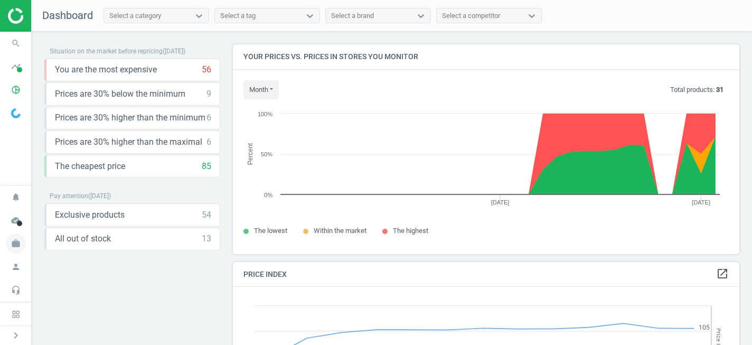
click at [10, 243] on icon "work" at bounding box center [16, 243] width 20 height 20
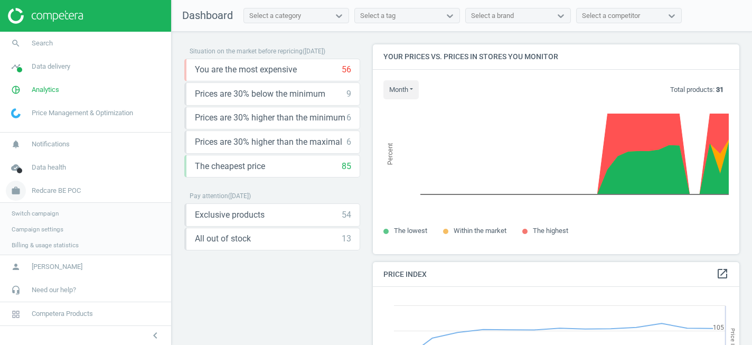
scroll to position [5, 5]
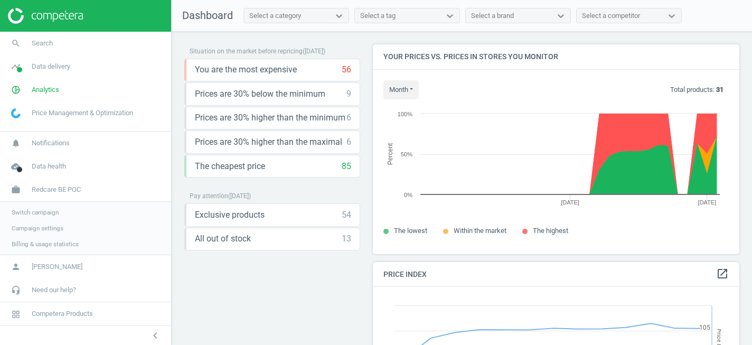
click at [26, 211] on span "Switch campaign" at bounding box center [35, 212] width 47 height 8
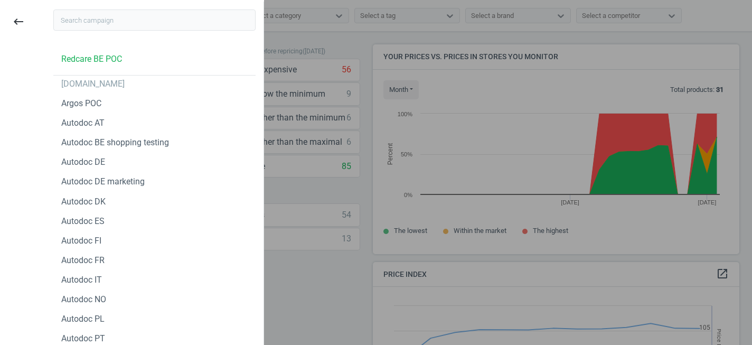
click at [317, 318] on div at bounding box center [376, 172] width 752 height 345
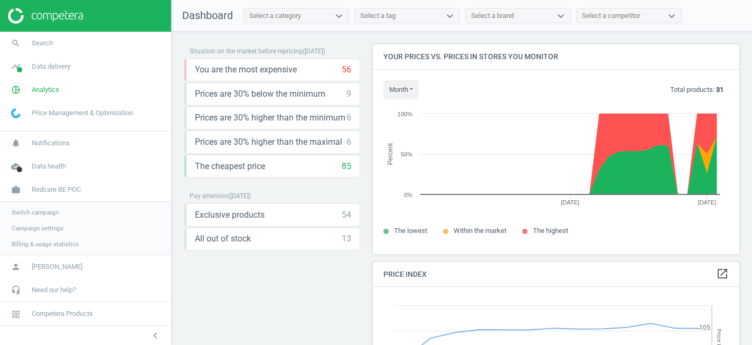
click at [293, 291] on div "Situation on the market before repricing ( [DATE] ) You are the most expensive …" at bounding box center [272, 190] width 176 height 293
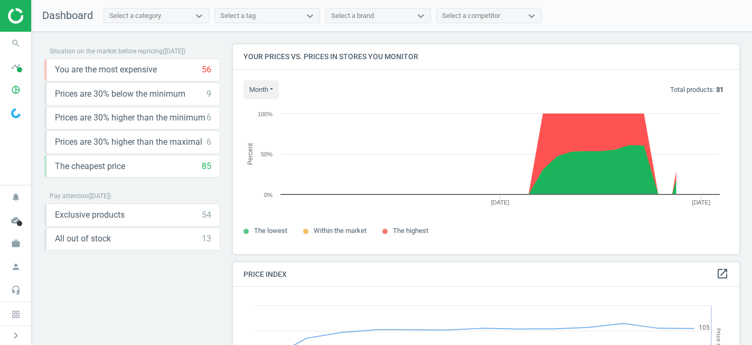
scroll to position [243, 507]
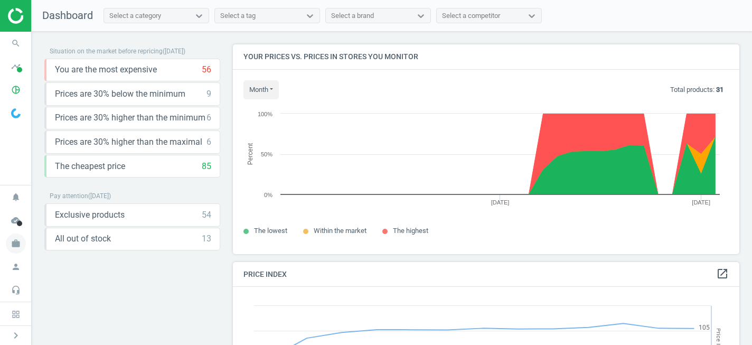
click at [15, 248] on icon "work" at bounding box center [16, 243] width 20 height 20
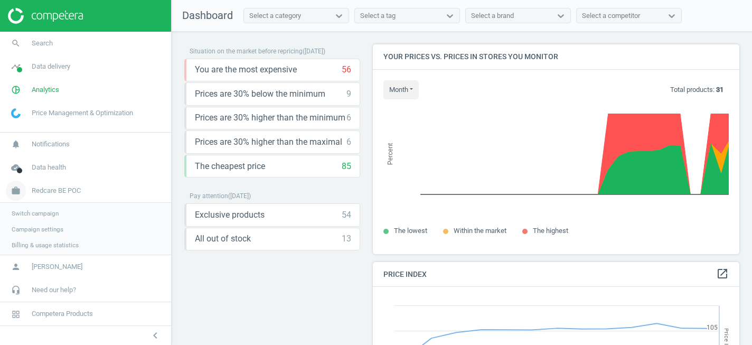
scroll to position [5, 5]
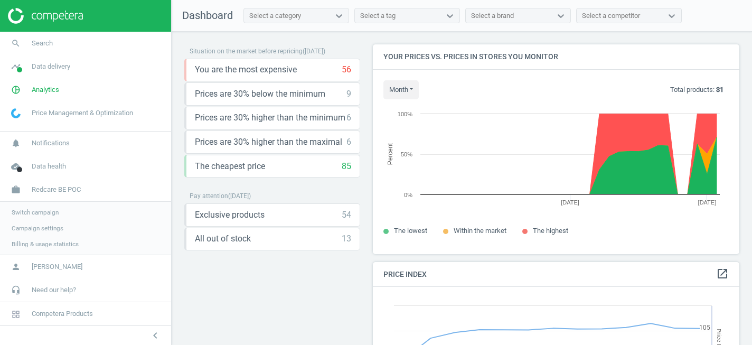
click at [30, 208] on span "Switch campaign" at bounding box center [35, 212] width 47 height 8
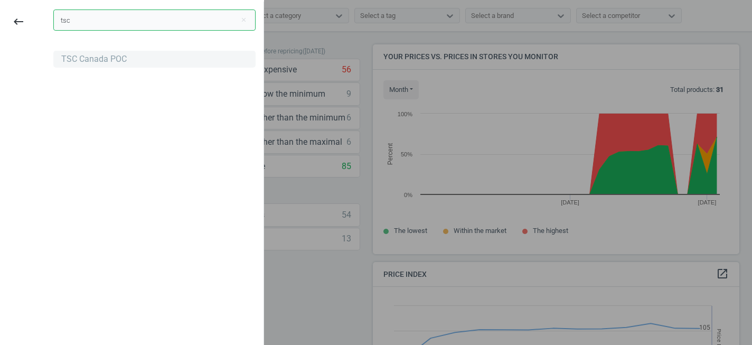
type input "tsc"
click at [89, 61] on div "TSC Canada POC" at bounding box center [93, 59] width 65 height 12
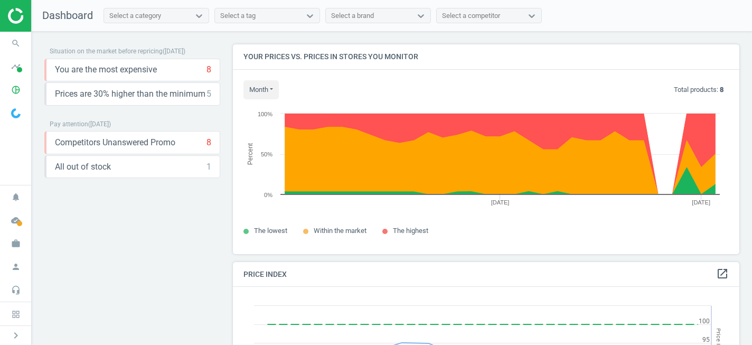
scroll to position [210, 507]
click at [11, 87] on icon "pie_chart_outlined" at bounding box center [16, 90] width 20 height 20
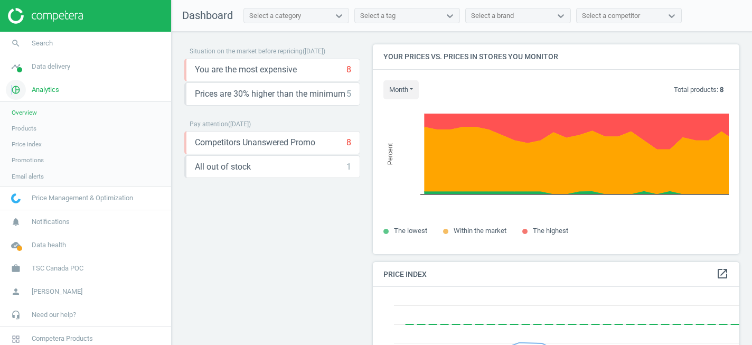
scroll to position [5, 5]
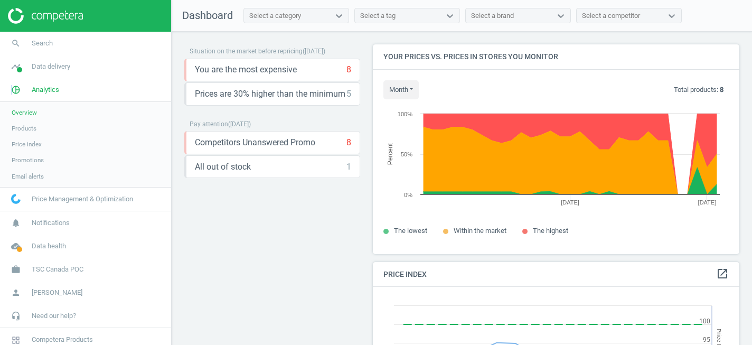
click at [28, 126] on span "Products" at bounding box center [24, 128] width 25 height 8
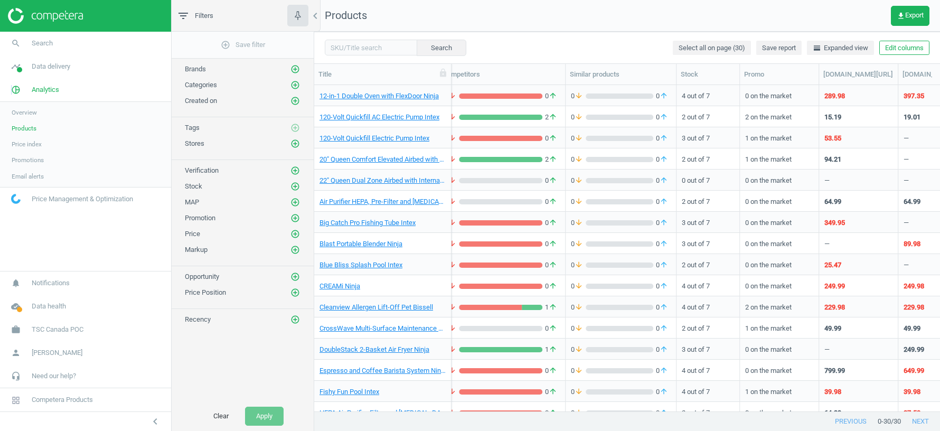
scroll to position [0, 234]
click at [751, 50] on button "Edit columns" at bounding box center [904, 48] width 50 height 15
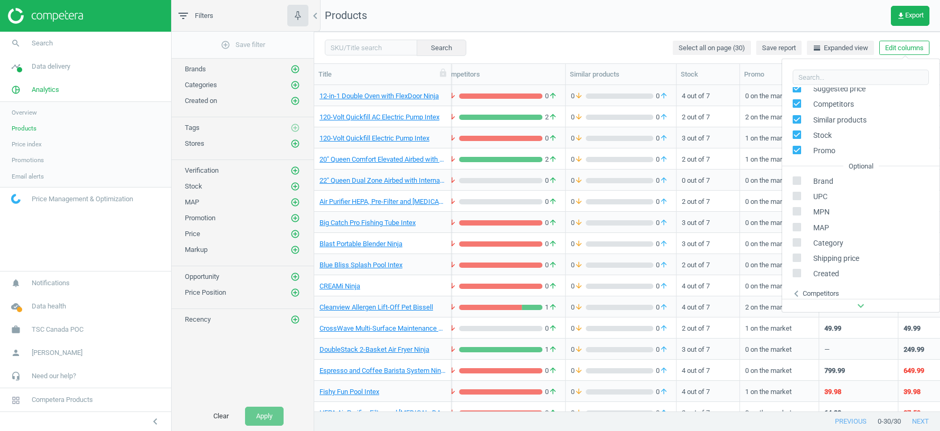
scroll to position [69, 0]
click at [751, 241] on input "checkbox" at bounding box center [796, 241] width 7 height 7
checkbox input "true"
click at [751, 175] on icon at bounding box center [796, 179] width 8 height 8
click at [751, 176] on input "checkbox" at bounding box center [796, 179] width 7 height 7
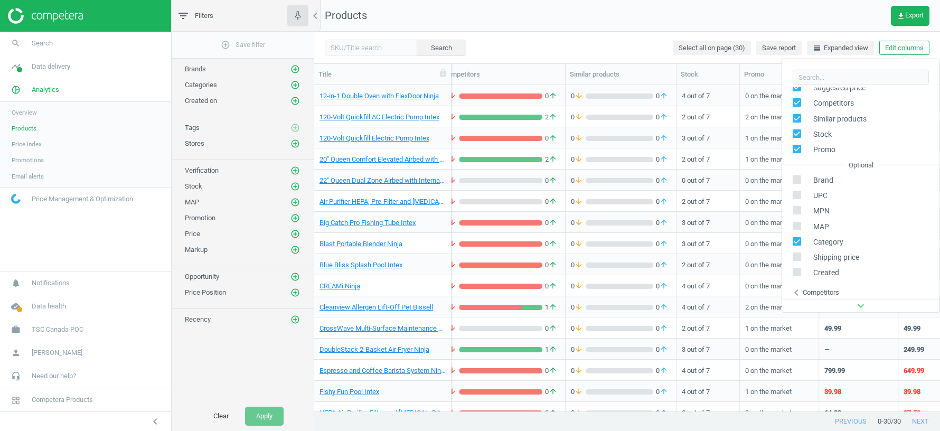
checkbox input "true"
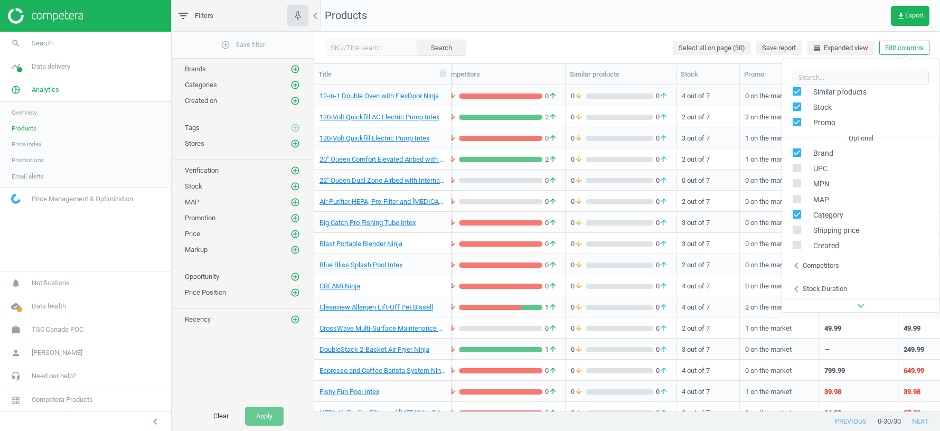
scroll to position [97, 0]
click at [751, 164] on input "checkbox" at bounding box center [796, 166] width 7 height 7
checkbox input "true"
click at [751, 183] on input "checkbox" at bounding box center [796, 181] width 7 height 7
checkbox input "true"
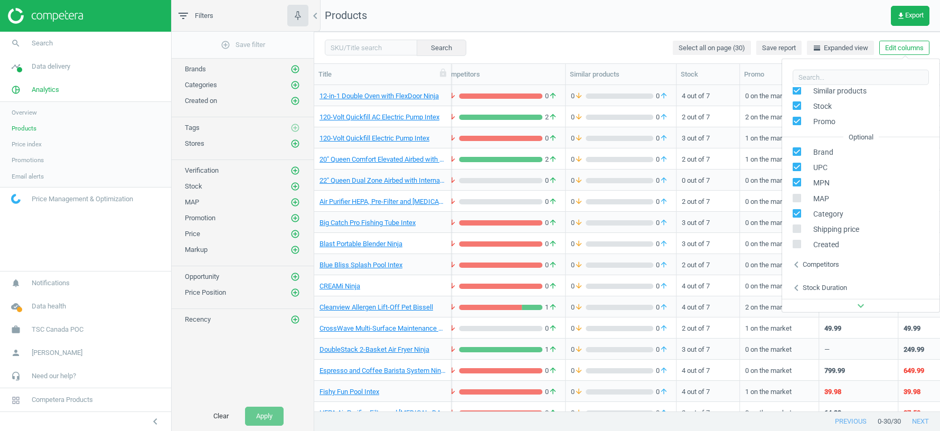
click at [751, 201] on span at bounding box center [796, 199] width 8 height 8
click at [751, 201] on input "checkbox" at bounding box center [796, 197] width 7 height 7
checkbox input "true"
click at [751, 262] on icon "chevron_left" at bounding box center [796, 264] width 13 height 13
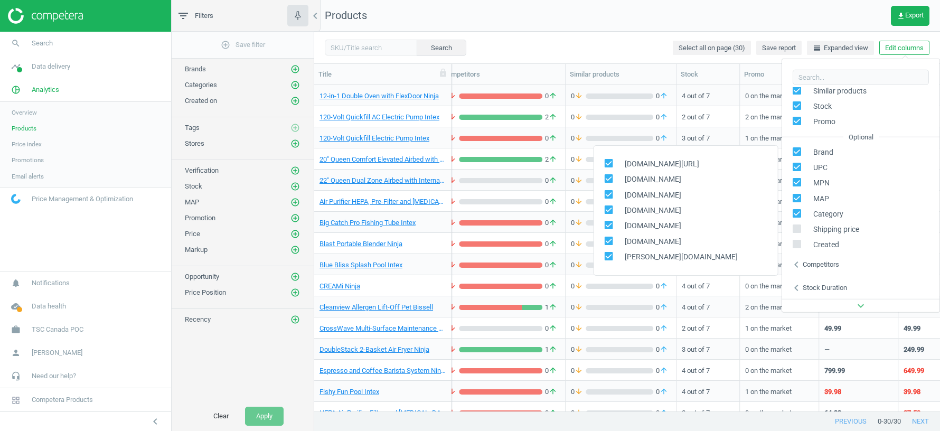
click at [620, 40] on div "Search Select all on page (30) Save report horizontal_split Expanded view Edit …" at bounding box center [626, 48] width 625 height 32
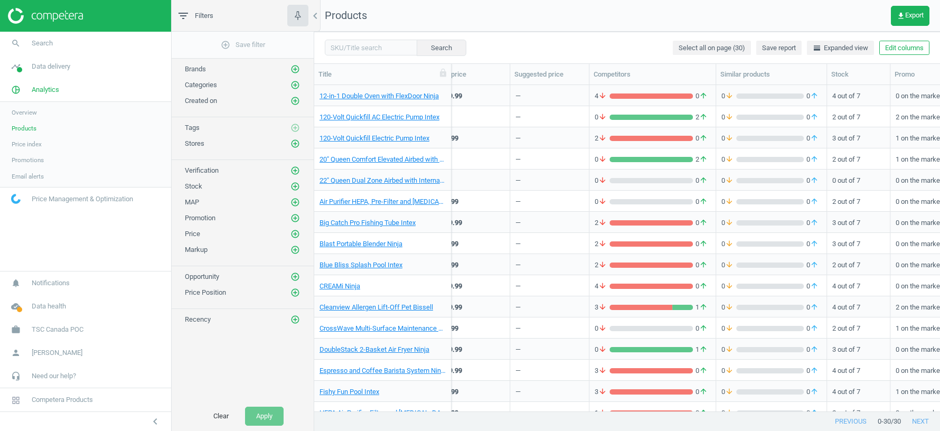
scroll to position [0, 0]
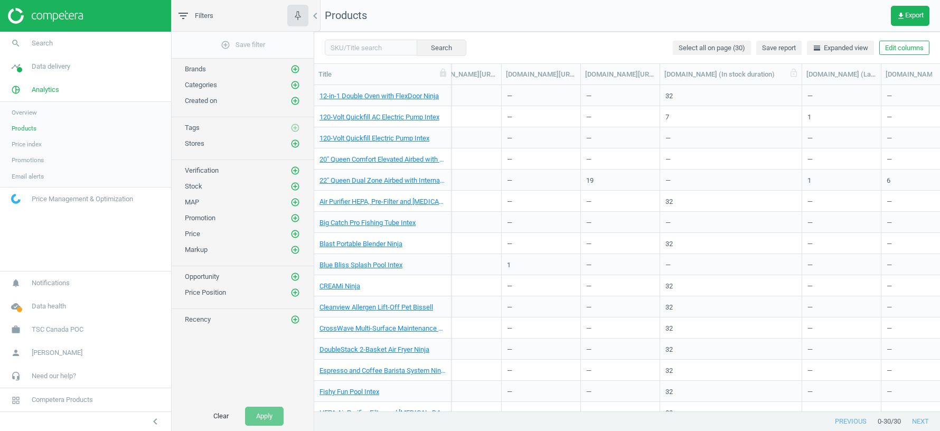
drag, startPoint x: 735, startPoint y: 70, endPoint x: 797, endPoint y: 73, distance: 62.4
click at [751, 73] on div at bounding box center [801, 74] width 11 height 21
